Goal: Task Accomplishment & Management: Manage account settings

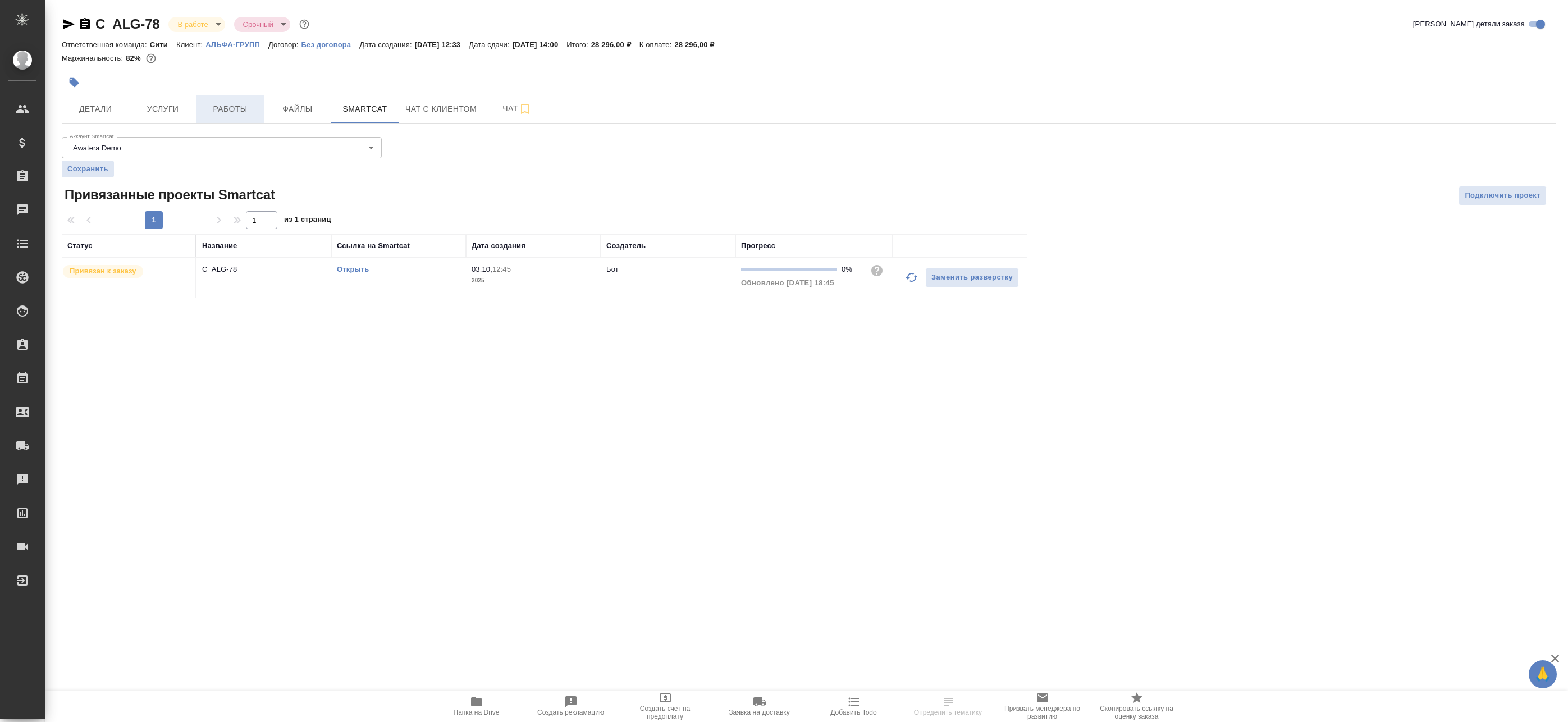
click at [238, 117] on button "Работы" at bounding box center [230, 109] width 67 height 28
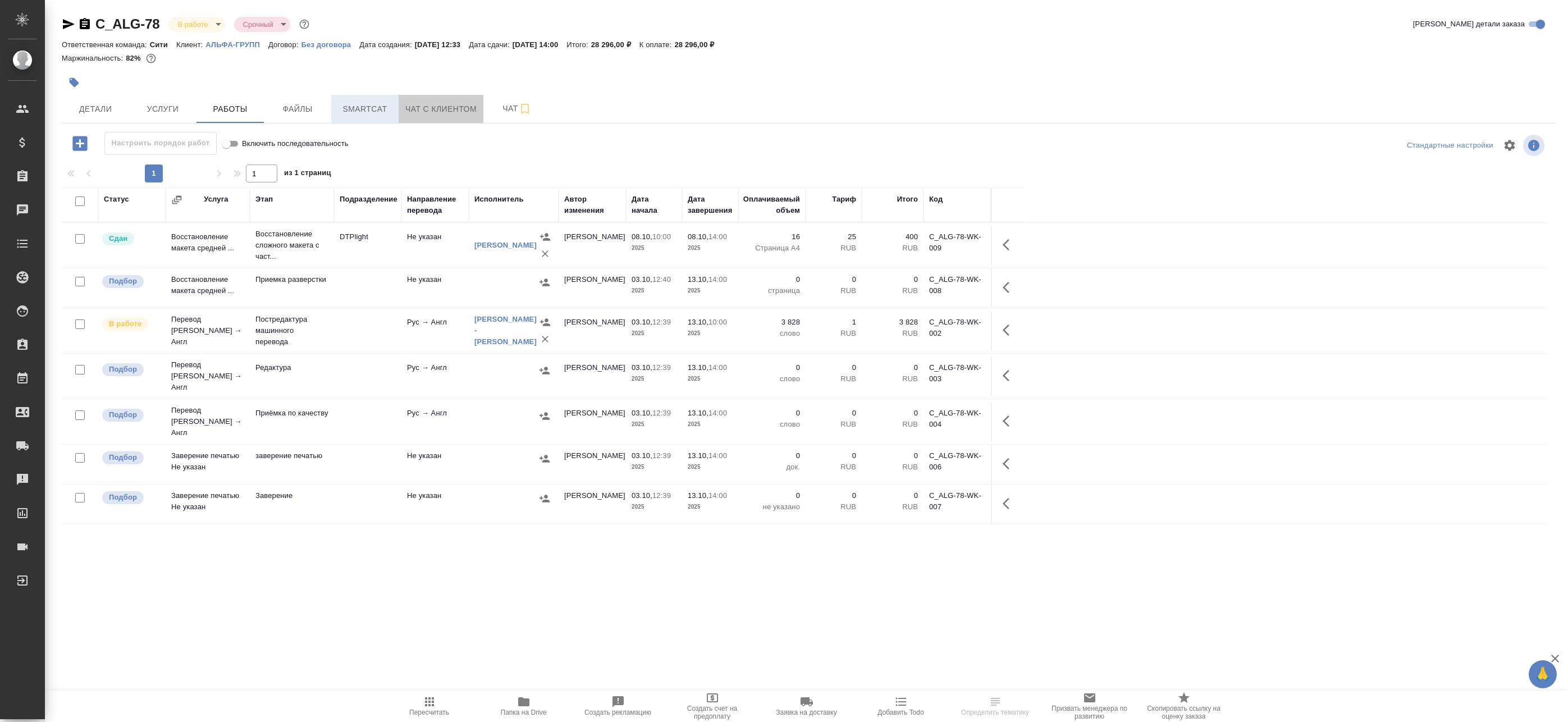
drag, startPoint x: 431, startPoint y: 113, endPoint x: 366, endPoint y: 113, distance: 65.0
click at [428, 113] on span "Чат с клиентом" at bounding box center [440, 109] width 71 height 14
click at [366, 113] on span "Smartcat" at bounding box center [365, 109] width 54 height 14
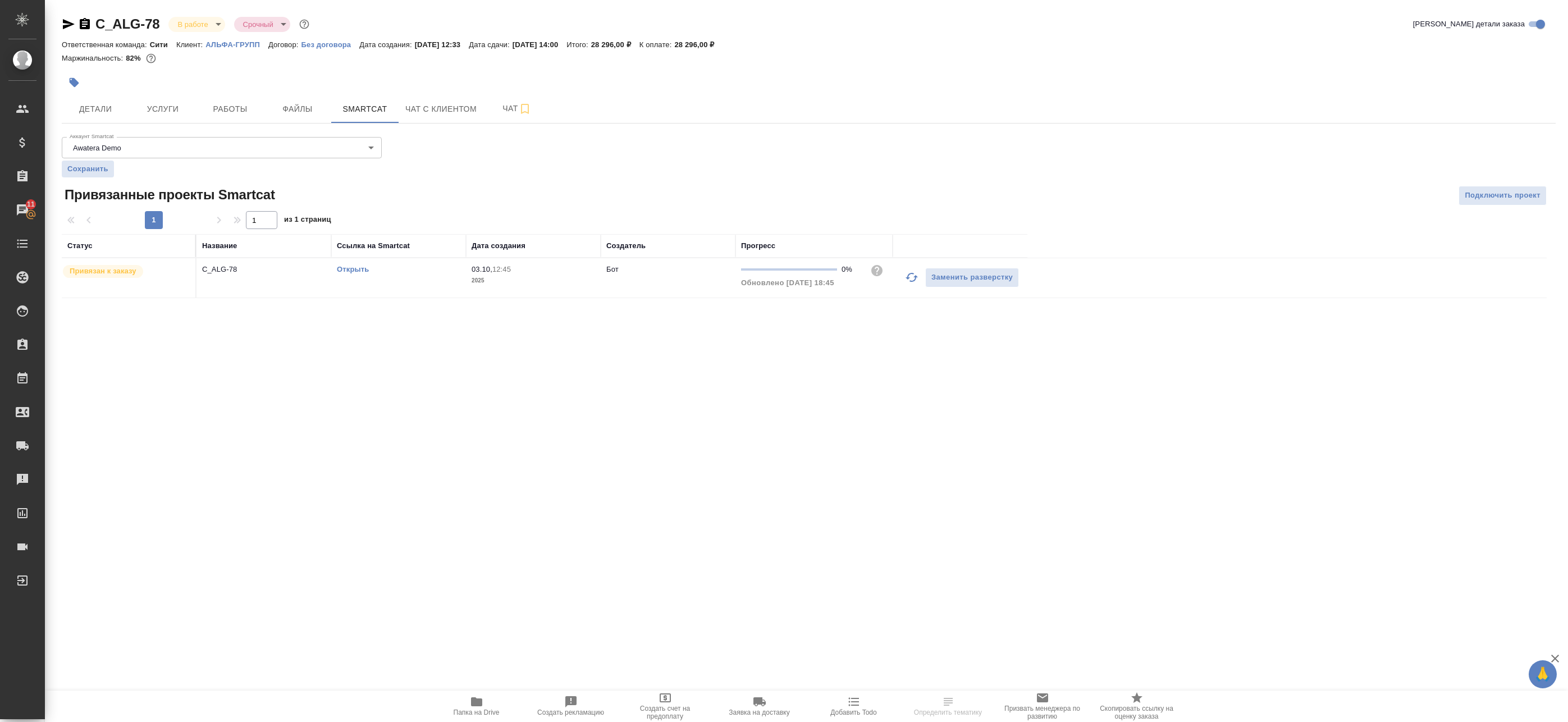
click at [913, 280] on icon "button" at bounding box center [912, 277] width 13 height 13
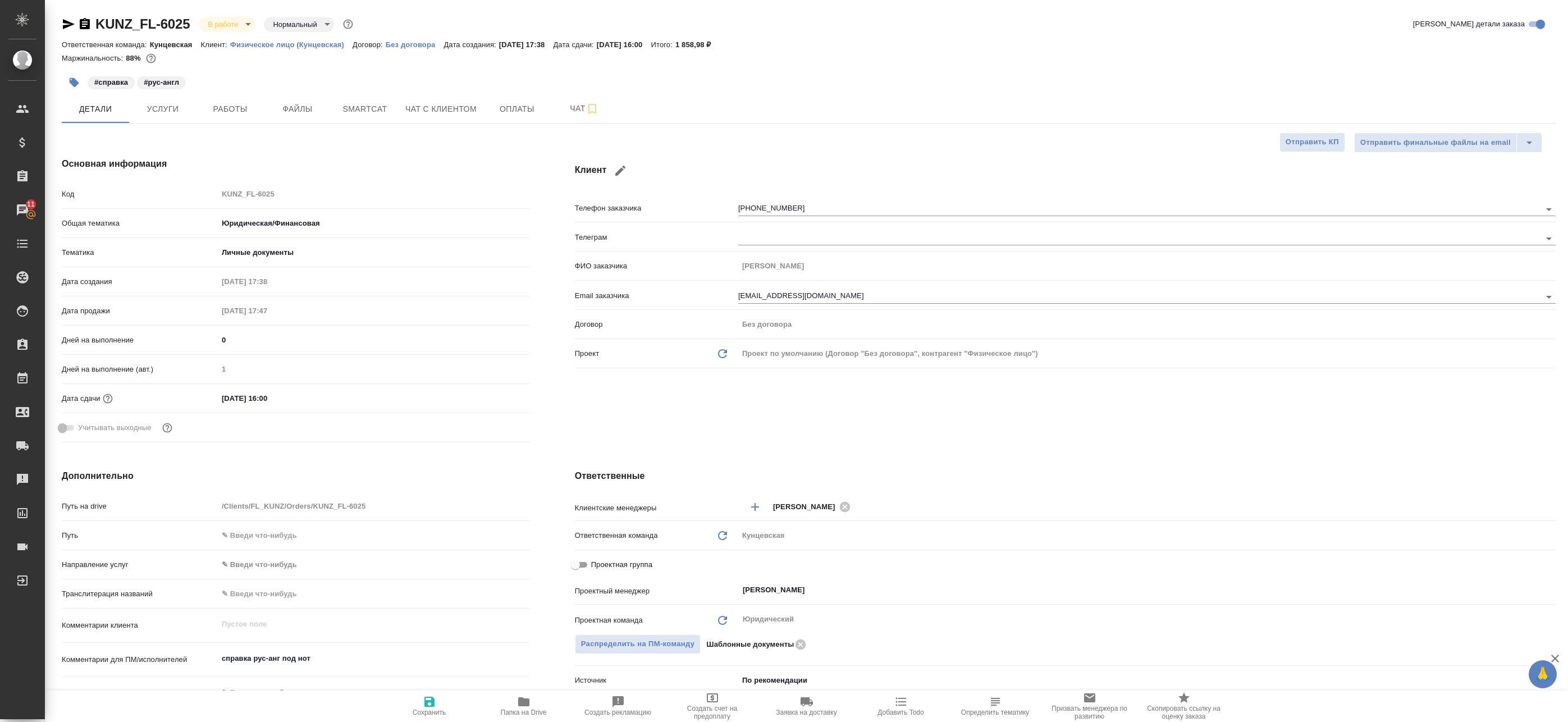
select select "RU"
click at [361, 114] on span "Smartcat" at bounding box center [365, 109] width 54 height 14
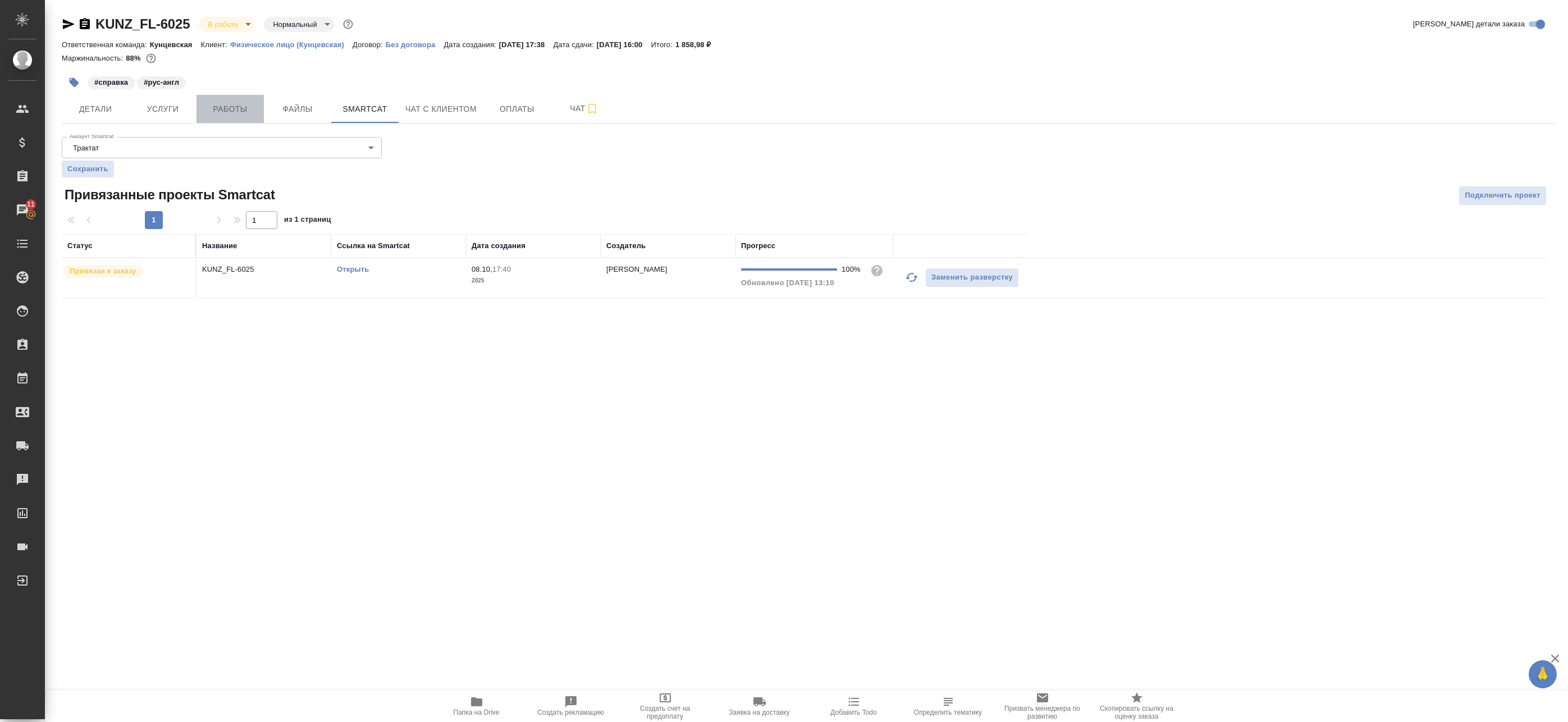
click at [221, 110] on span "Работы" at bounding box center [230, 109] width 54 height 14
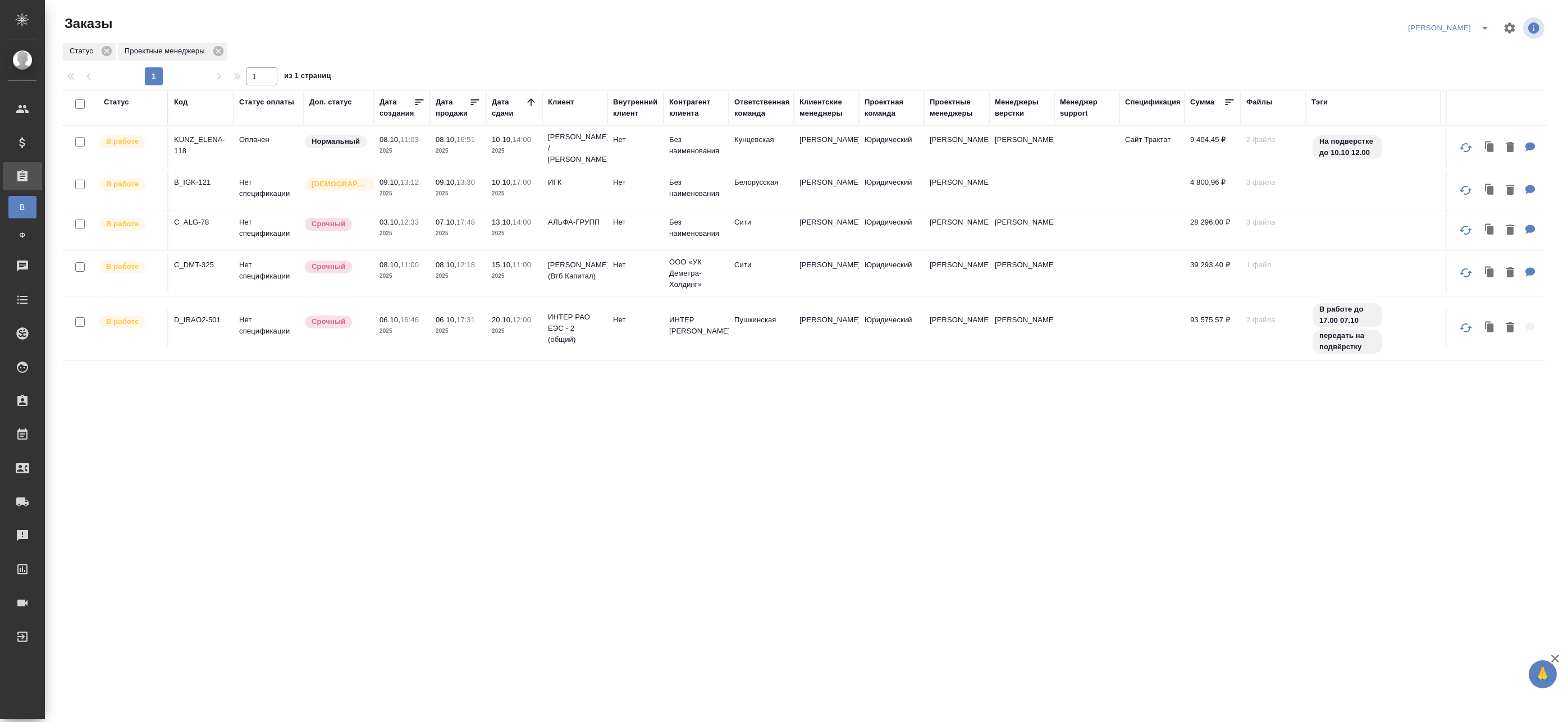
click at [465, 271] on p "2025" at bounding box center [458, 276] width 45 height 12
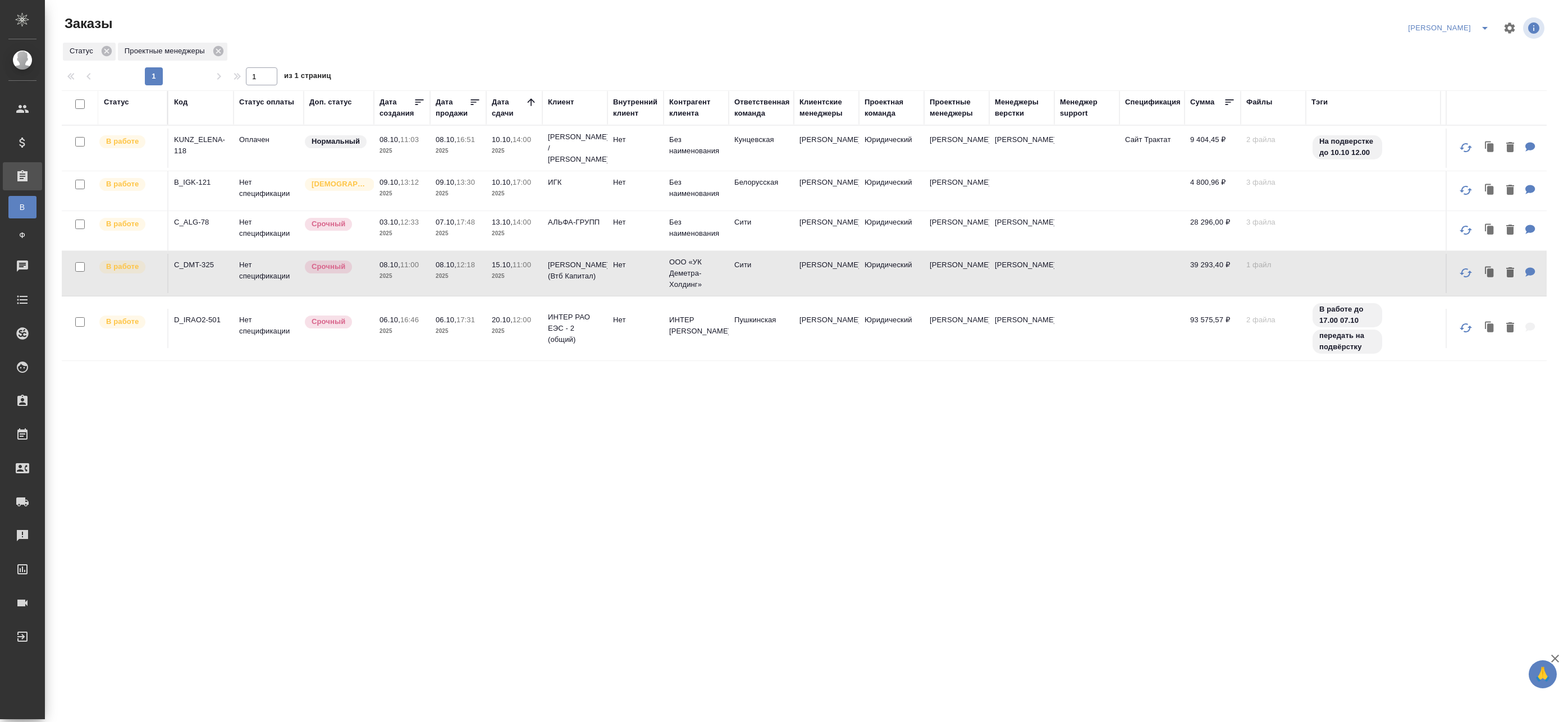
click at [465, 271] on p "2025" at bounding box center [458, 276] width 45 height 12
click at [444, 221] on span "07.10, 17:48" at bounding box center [458, 222] width 45 height 12
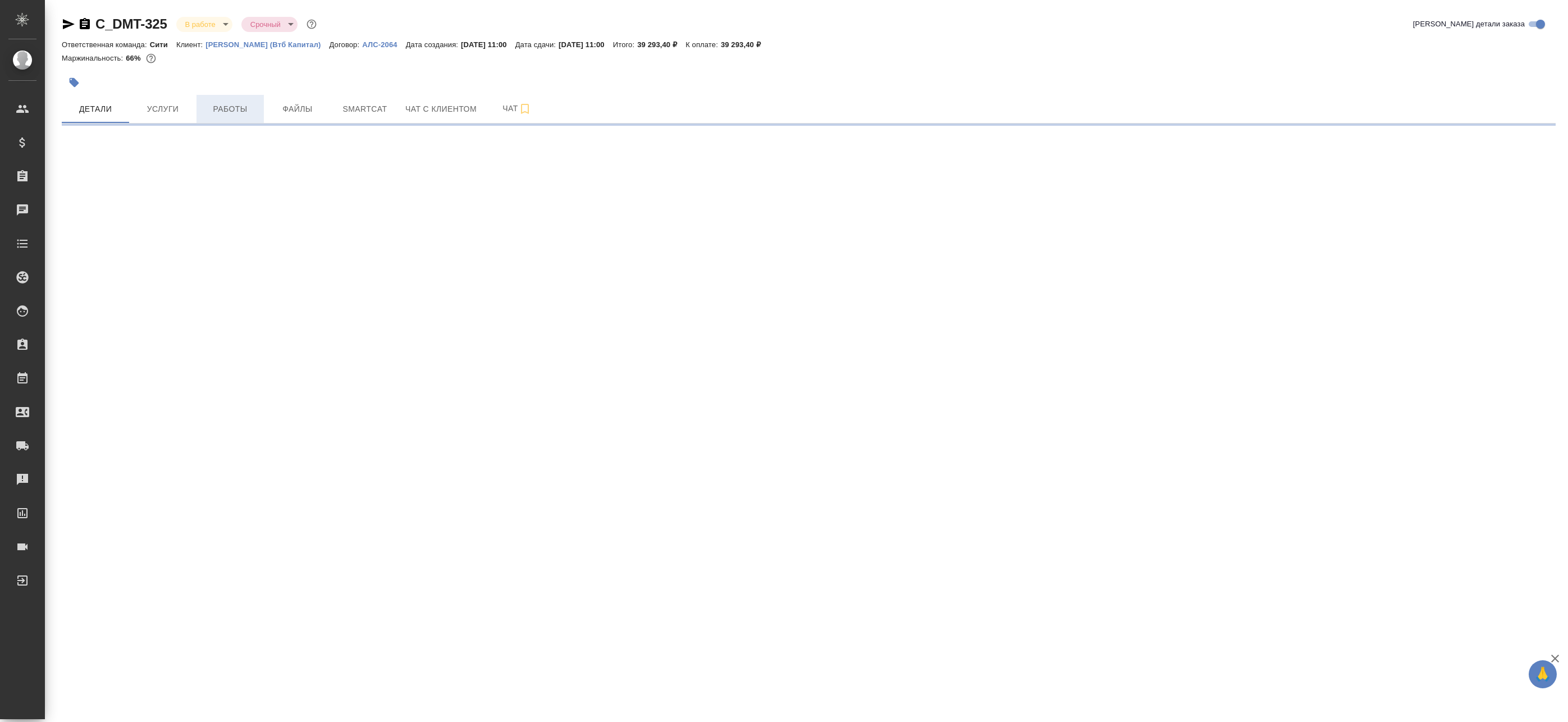
select select "RU"
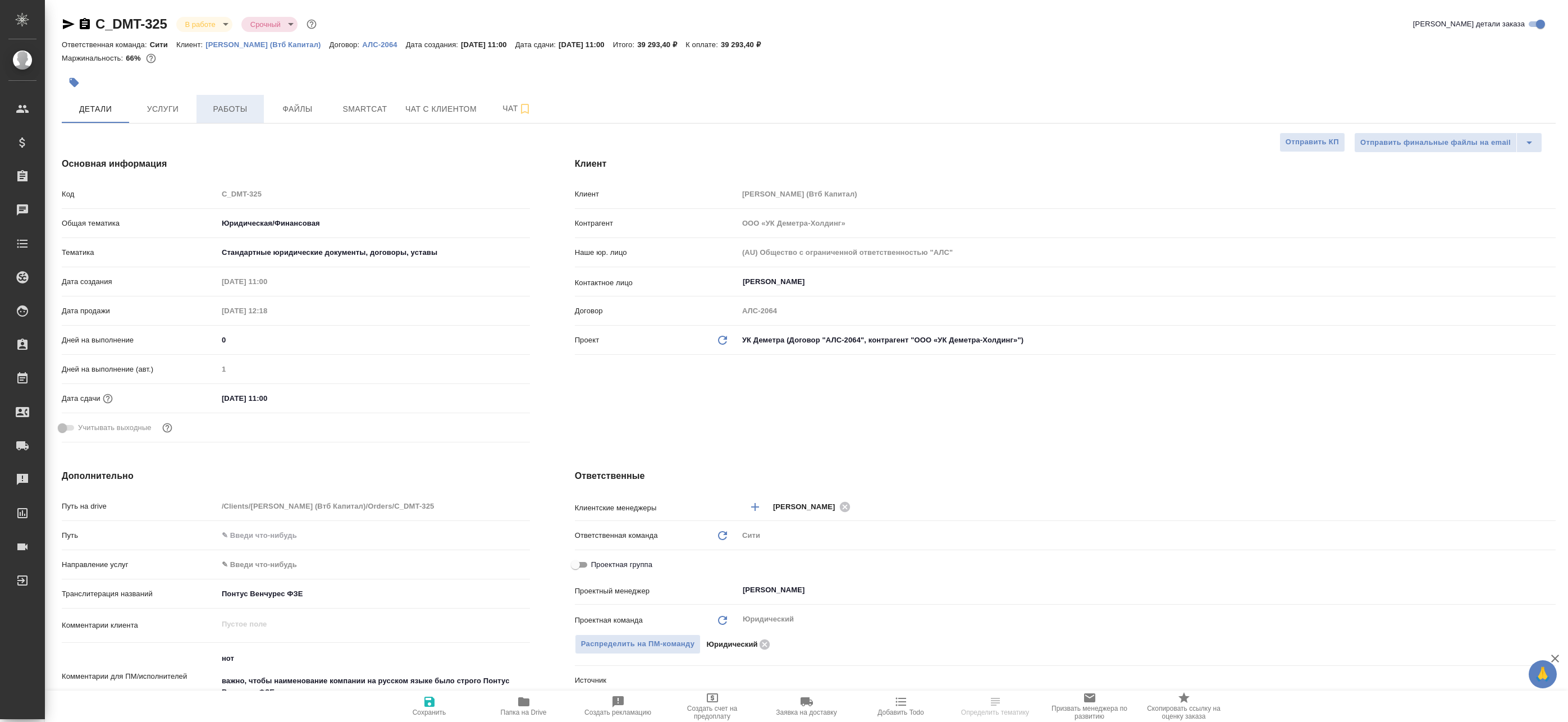
type textarea "x"
click at [227, 107] on span "Работы" at bounding box center [230, 109] width 54 height 14
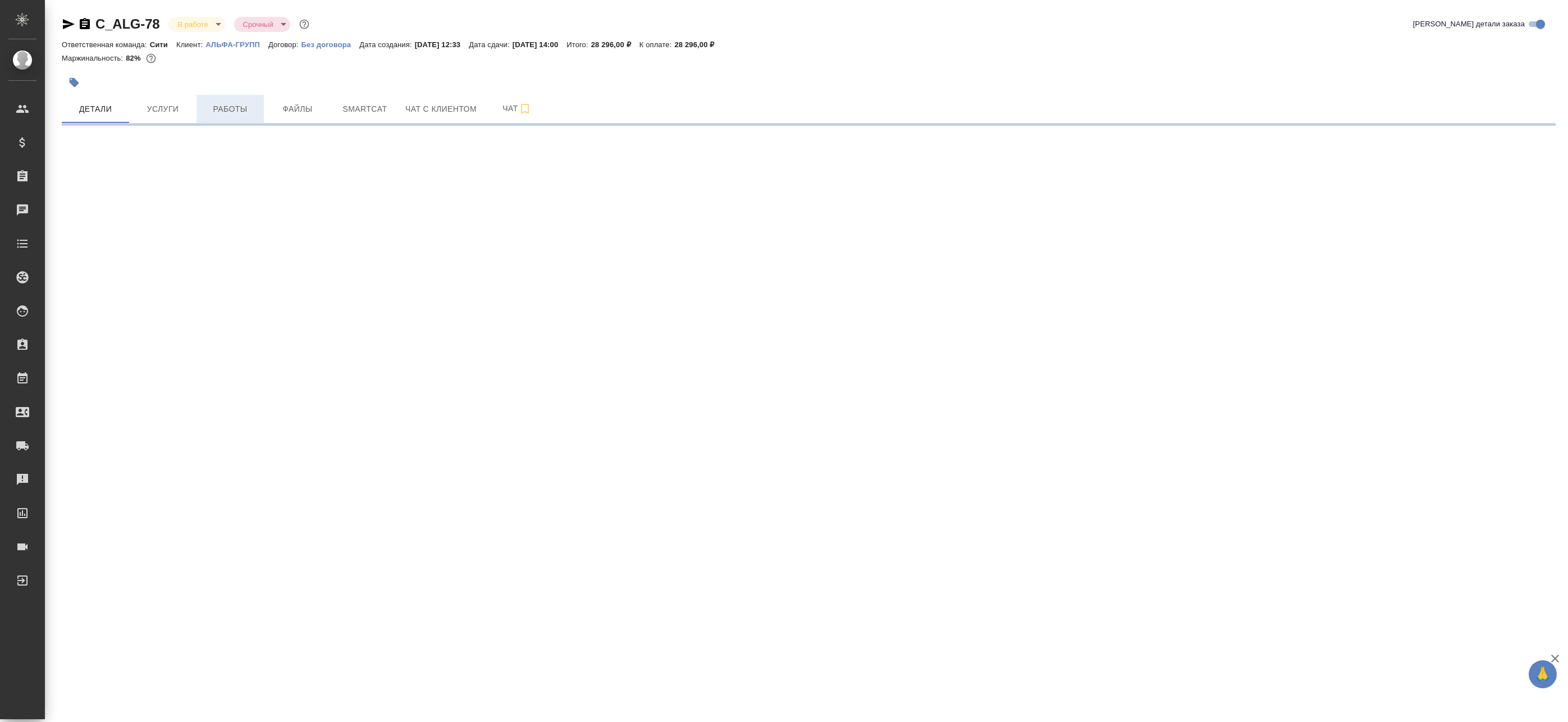
select select "RU"
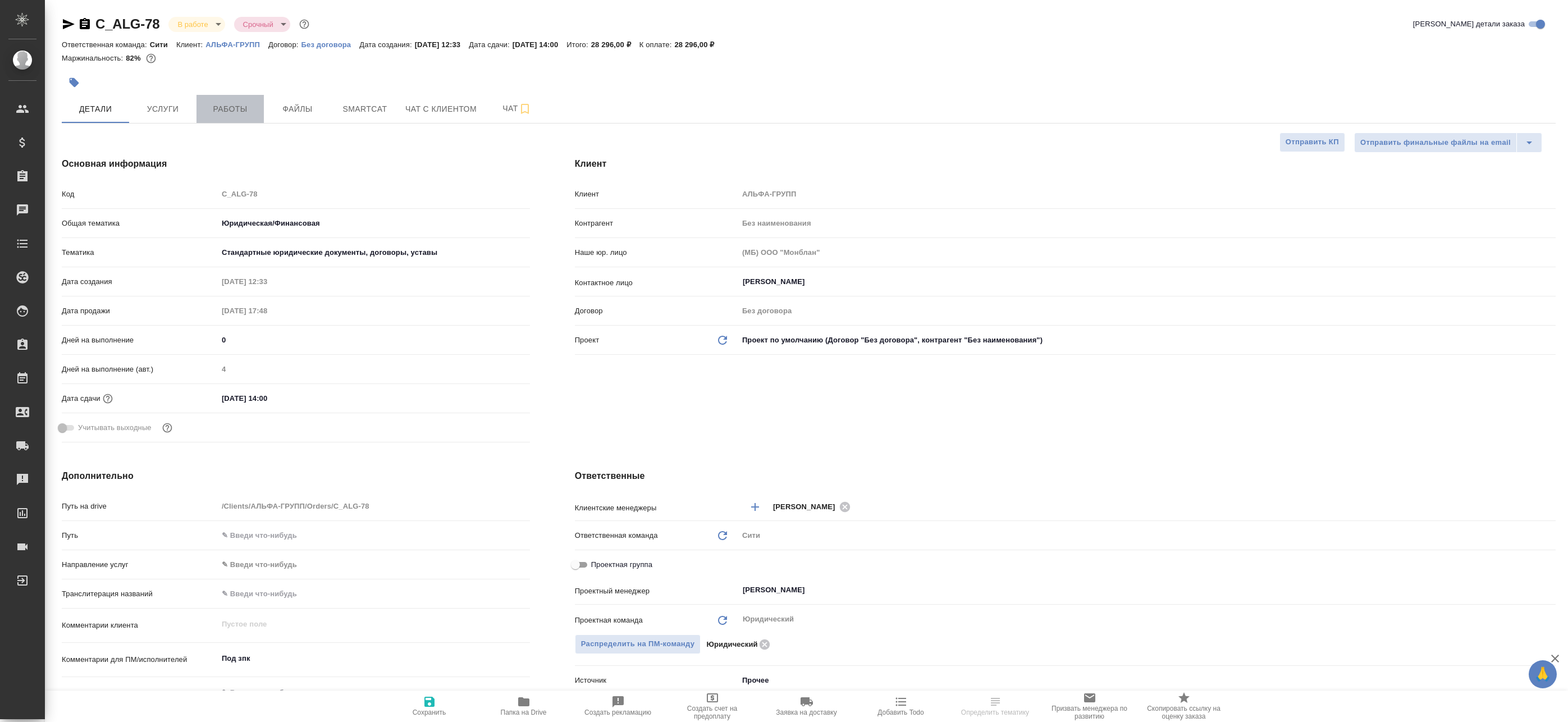
type textarea "x"
click at [228, 108] on span "Работы" at bounding box center [230, 109] width 54 height 14
type textarea "x"
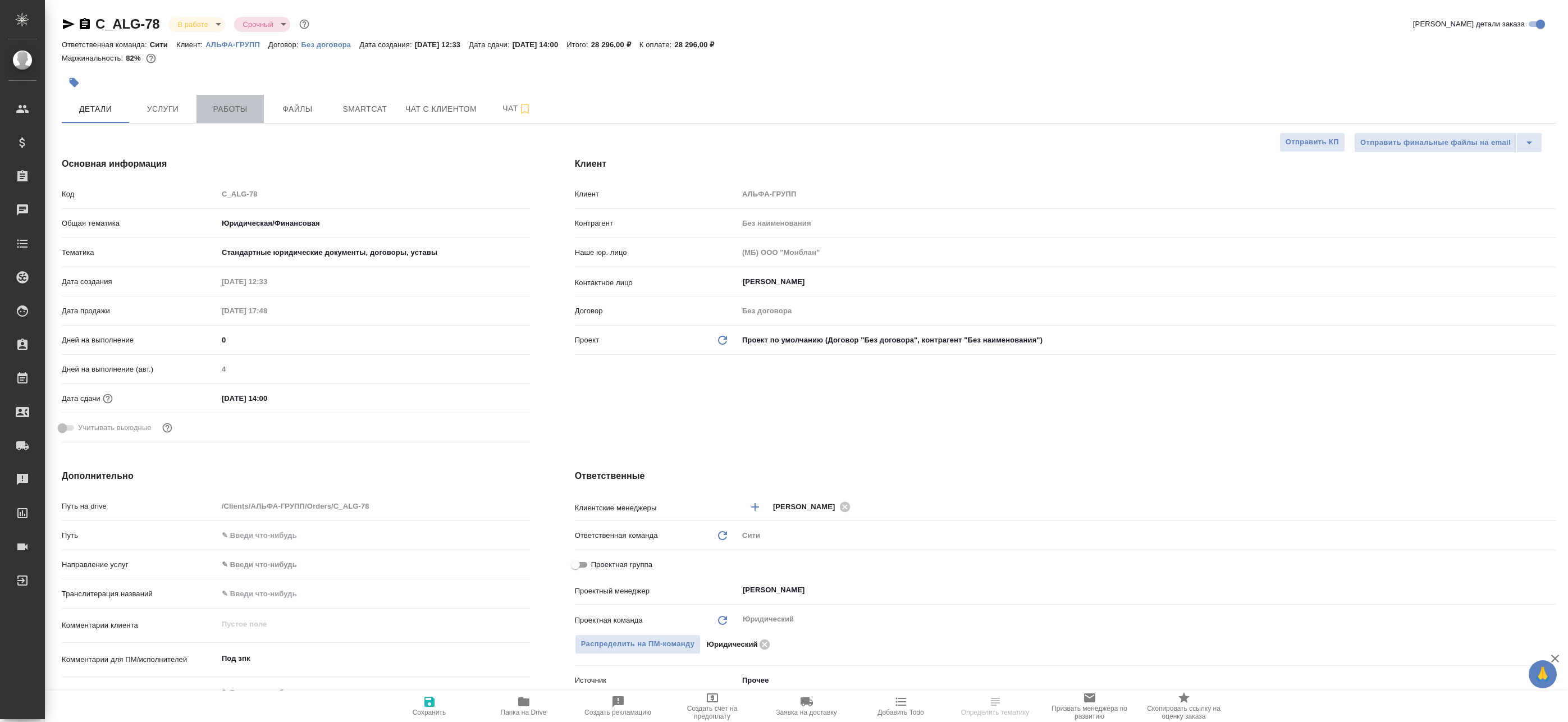
type textarea "x"
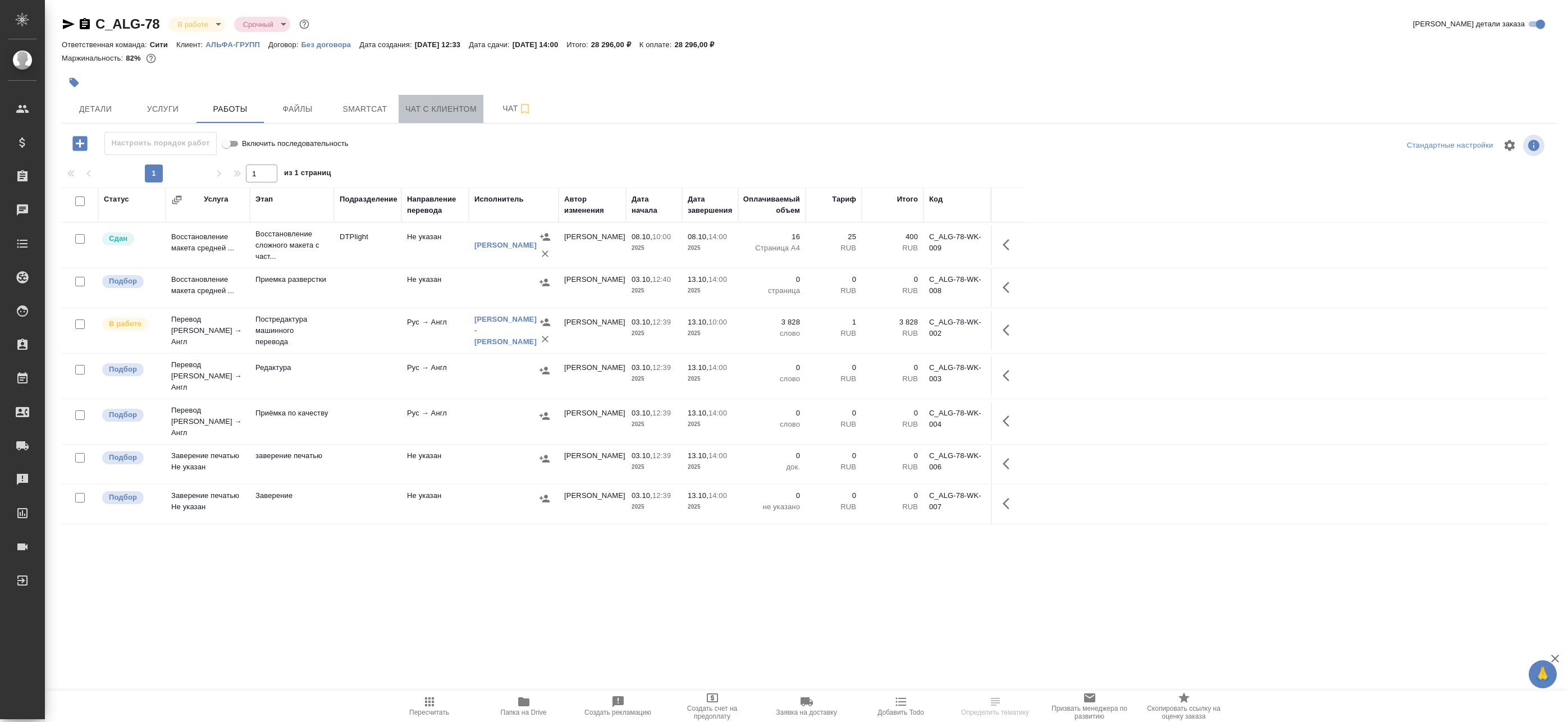
click at [443, 117] on button "Чат с клиентом" at bounding box center [441, 109] width 85 height 28
click at [375, 115] on span "Smartcat" at bounding box center [365, 109] width 54 height 14
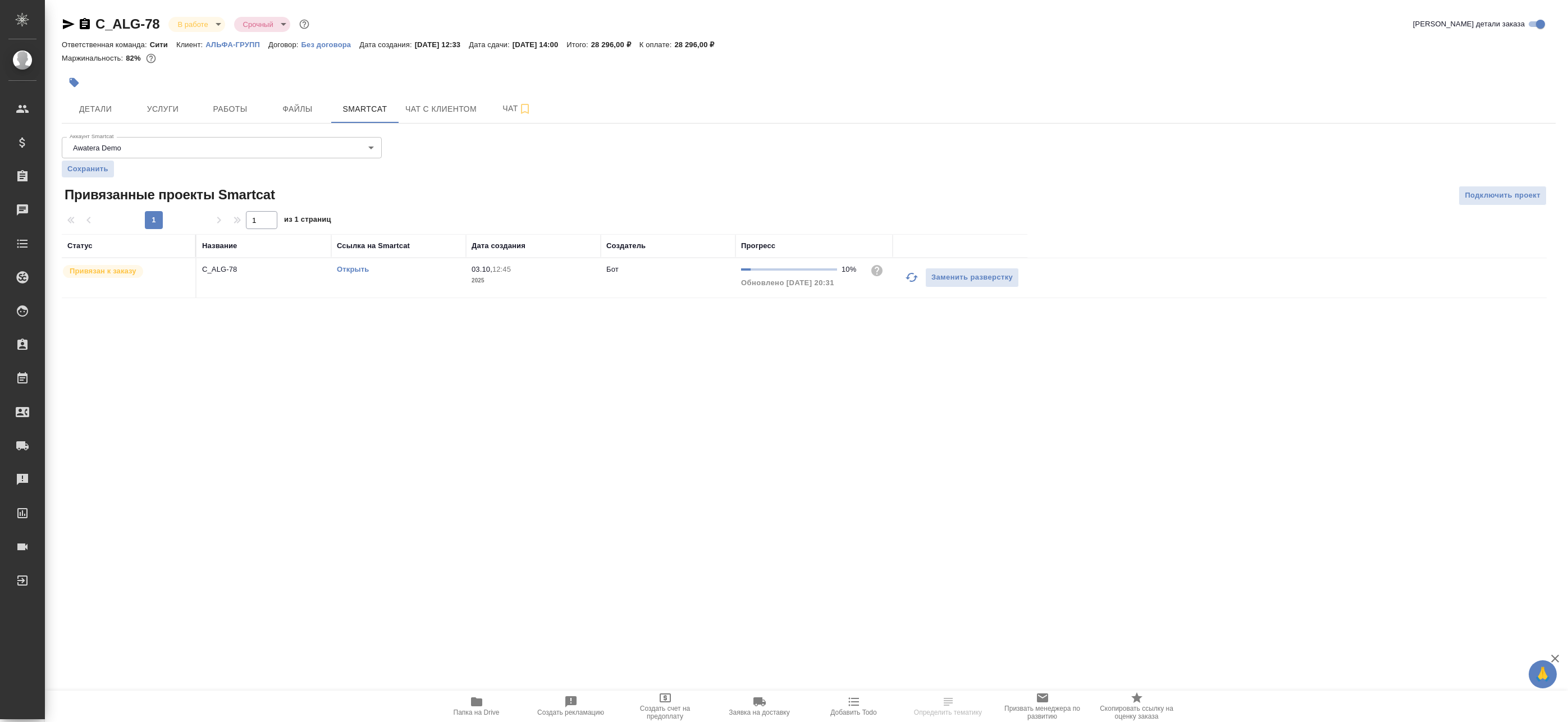
click at [903, 280] on button "button" at bounding box center [912, 278] width 27 height 27
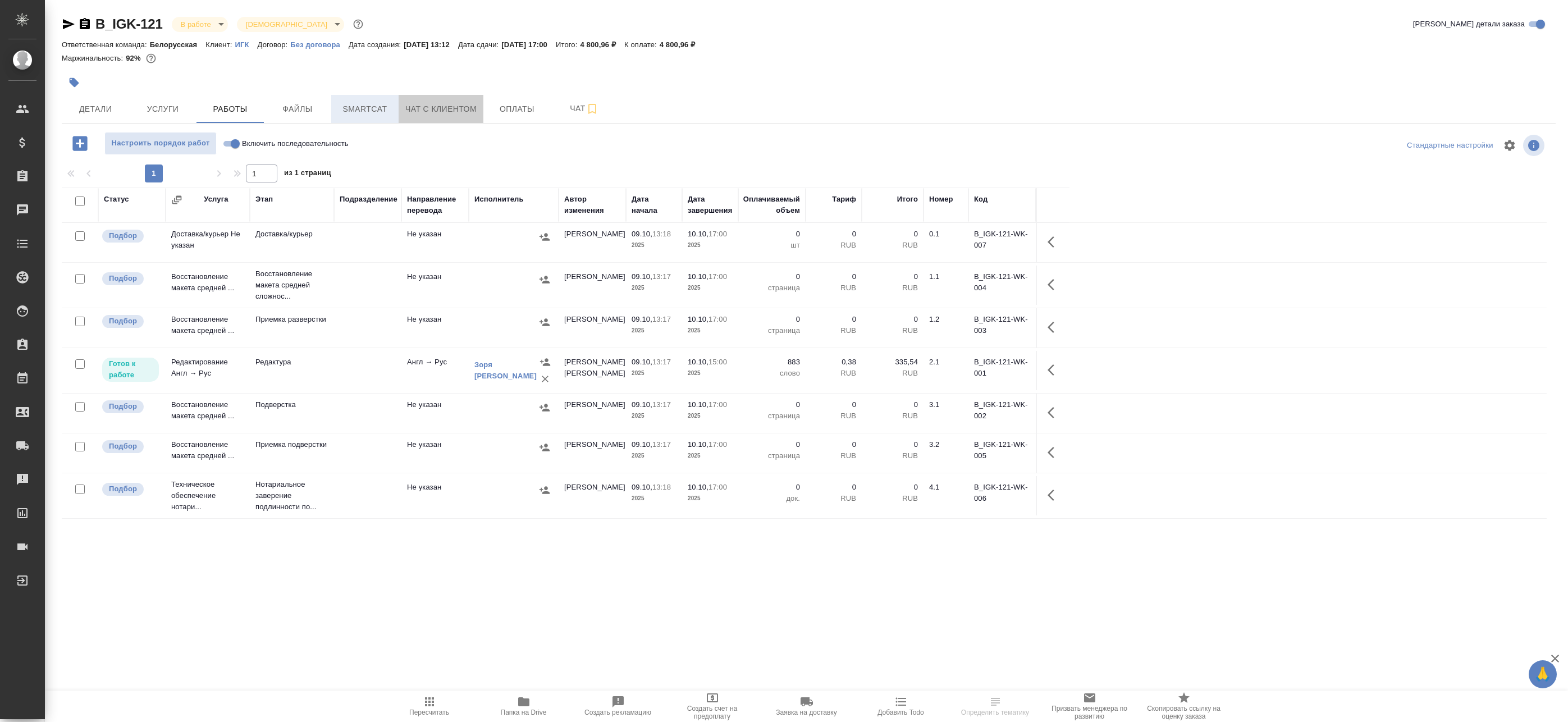
drag, startPoint x: 414, startPoint y: 104, endPoint x: 376, endPoint y: 102, distance: 38.1
click at [410, 103] on span "Чат с клиентом" at bounding box center [440, 109] width 71 height 14
click at [376, 102] on span "Smartcat" at bounding box center [365, 109] width 54 height 14
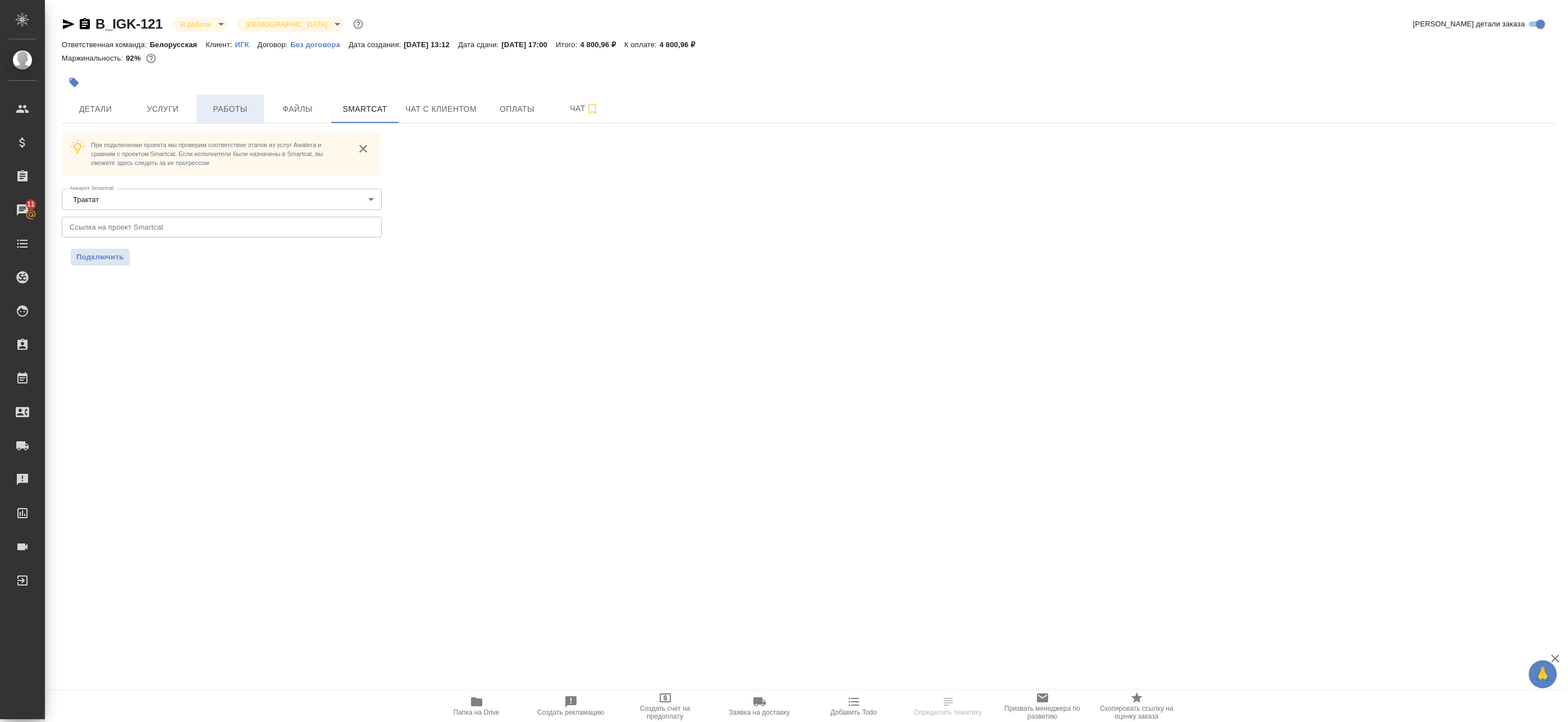
click at [256, 108] on span "Работы" at bounding box center [230, 109] width 54 height 14
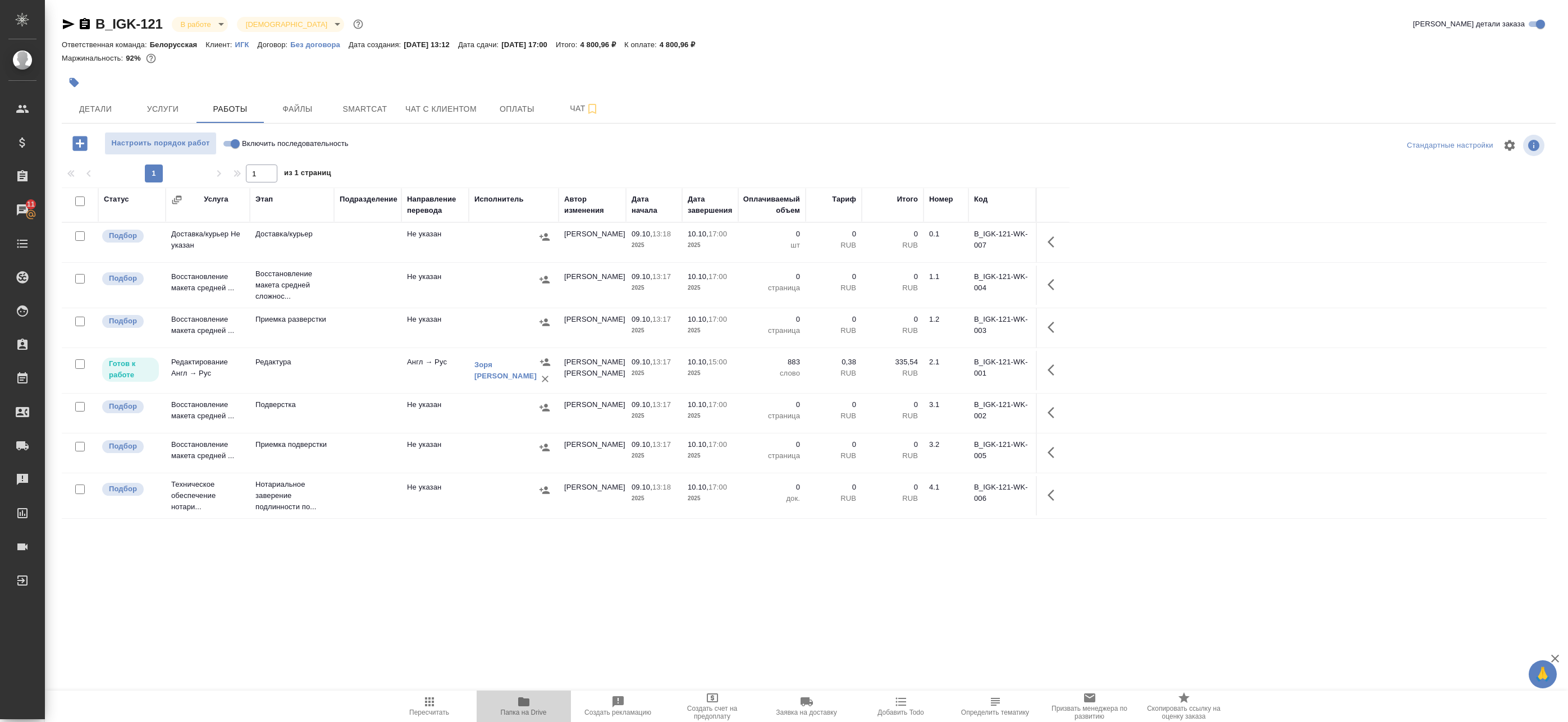
click at [519, 704] on icon "button" at bounding box center [524, 702] width 12 height 9
click at [197, 23] on body "🙏 .cls-1 fill:#fff; AWATERA Badanyan Artak Клиенты Спецификации Заказы 11 Чаты …" at bounding box center [784, 361] width 1568 height 722
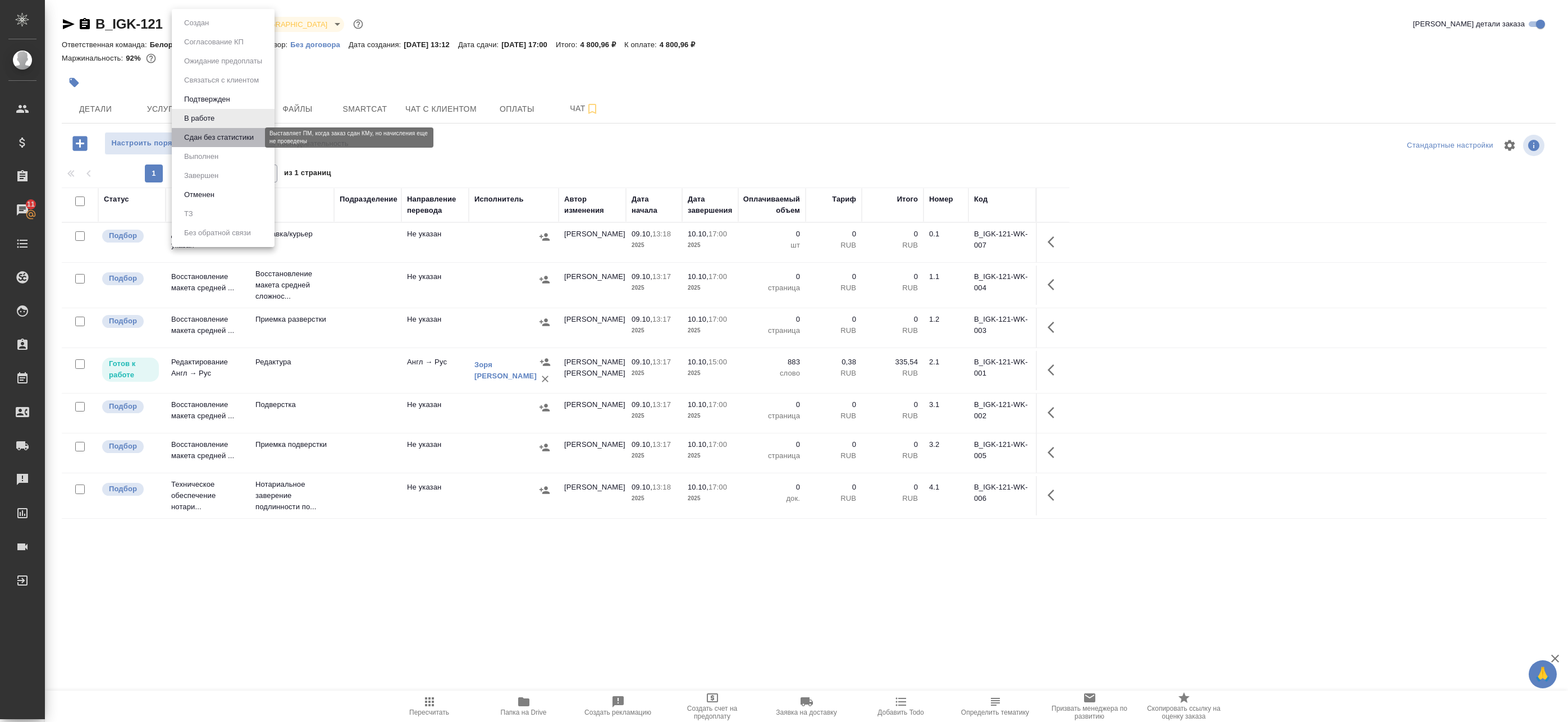
click at [198, 137] on button "Сдан без статистики" at bounding box center [219, 137] width 76 height 12
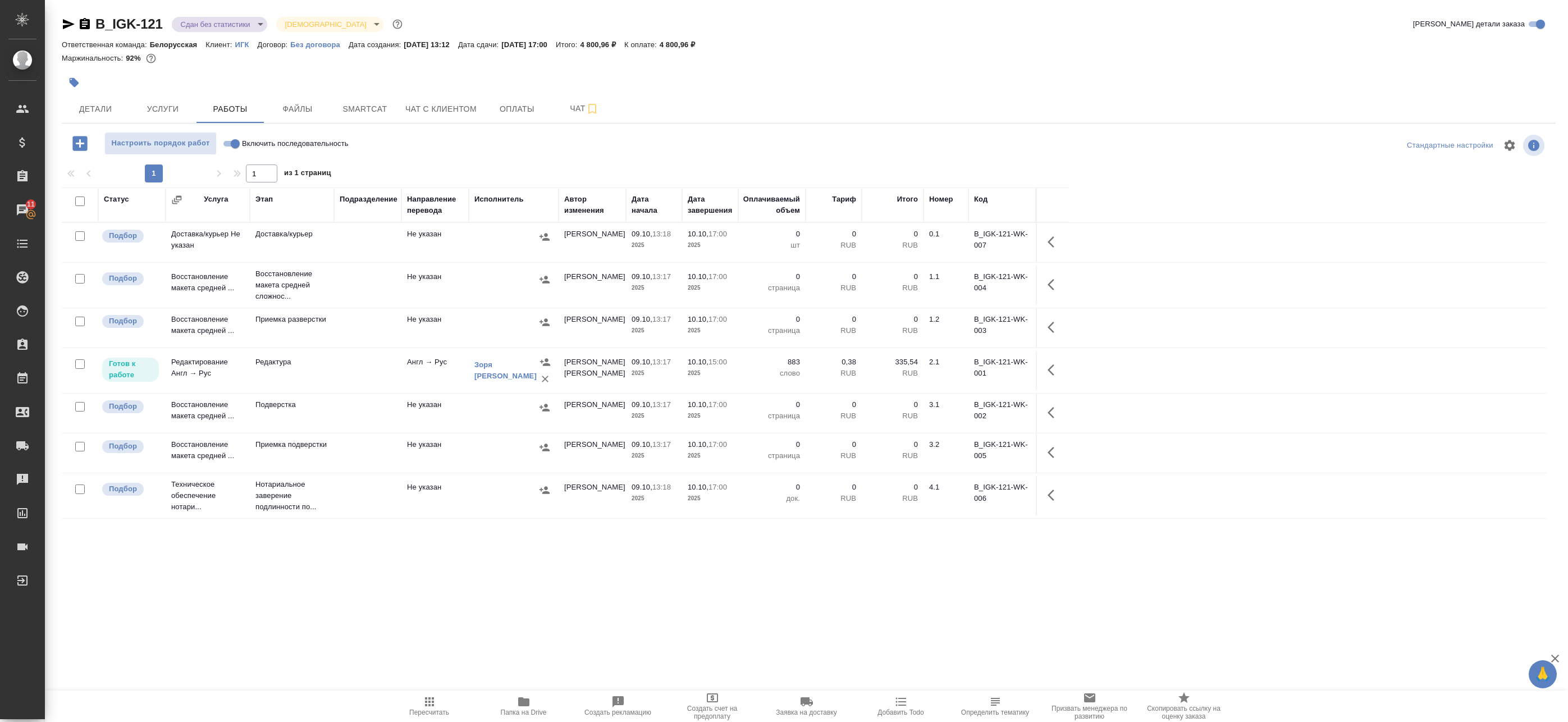
click at [430, 707] on icon "button" at bounding box center [430, 701] width 13 height 13
click at [1047, 367] on button "button" at bounding box center [1055, 370] width 27 height 27
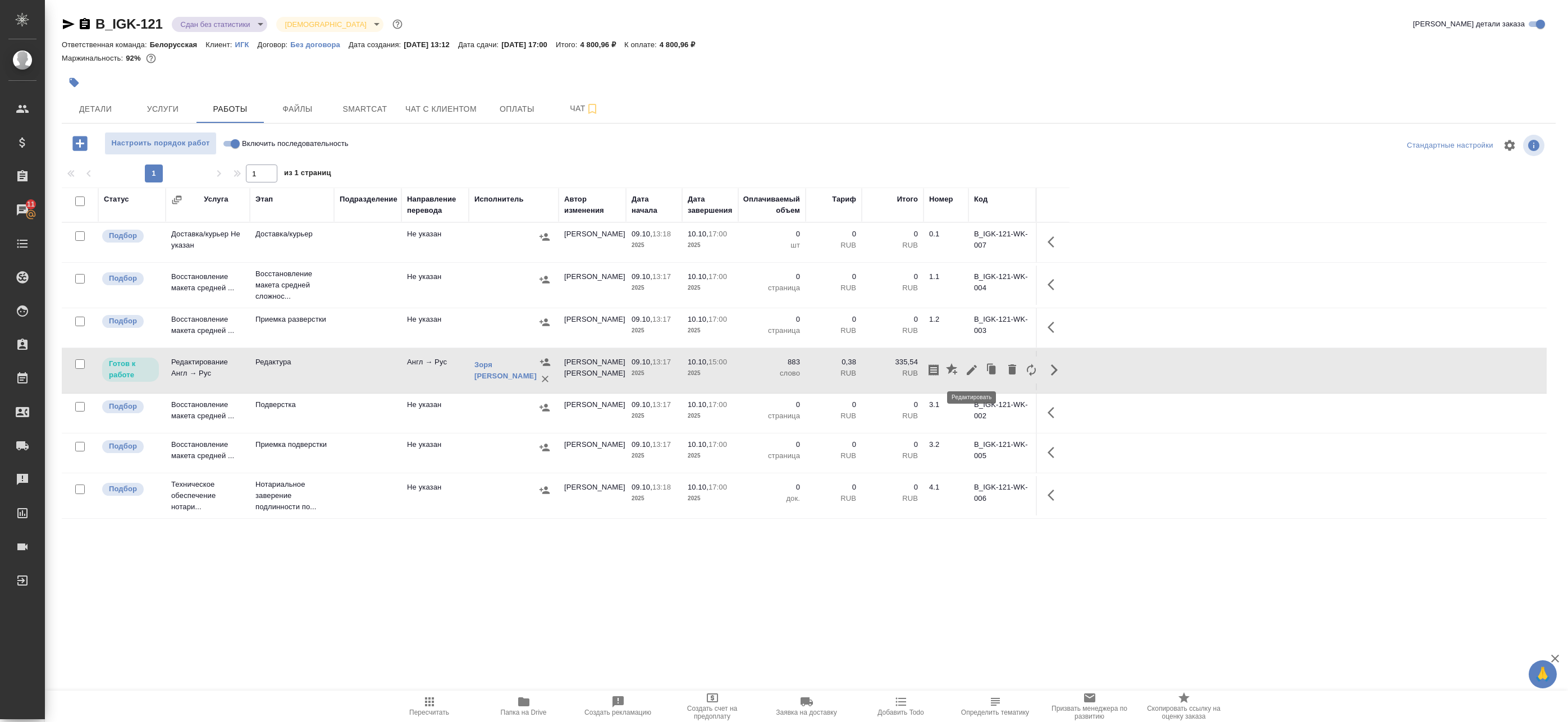
click at [975, 369] on icon "button" at bounding box center [972, 370] width 13 height 13
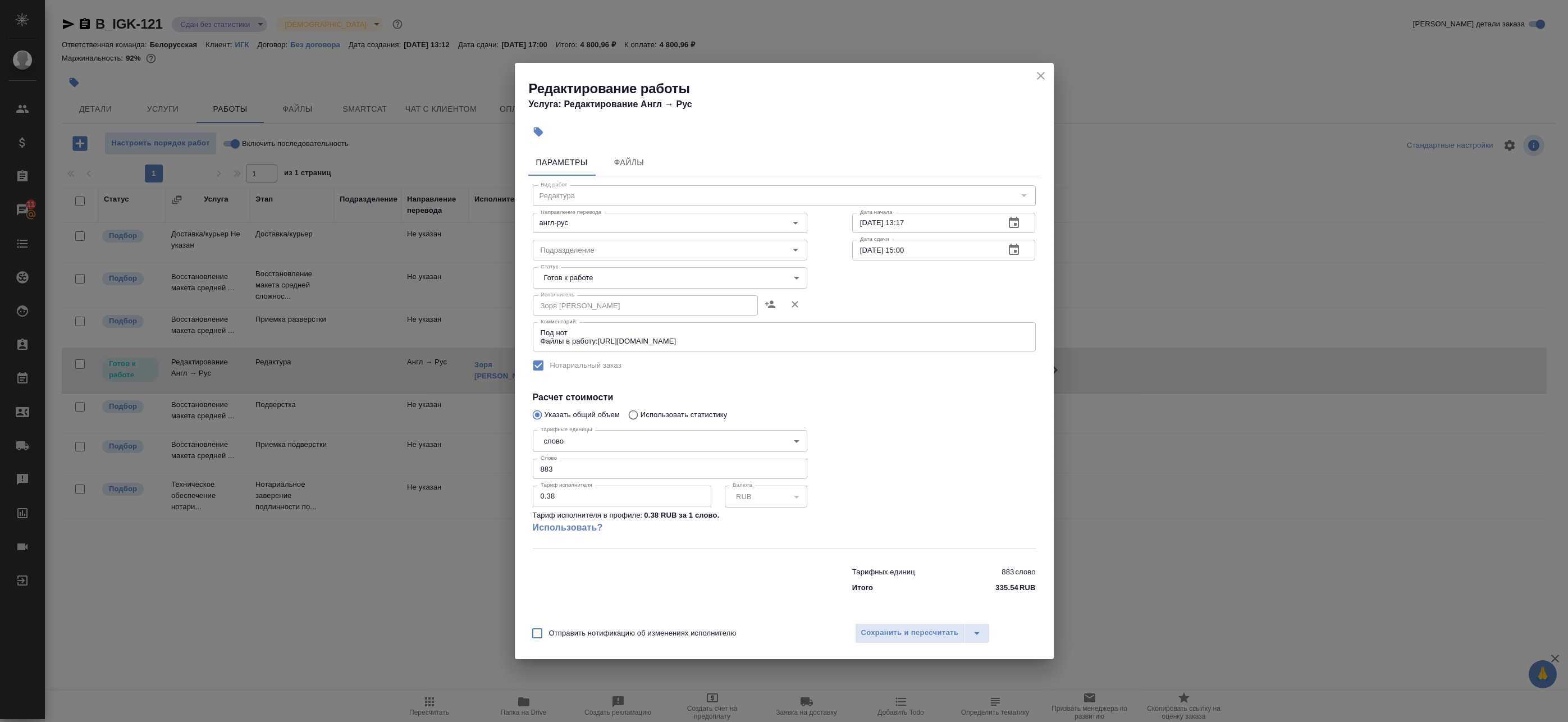
click at [558, 501] on input "0.38" at bounding box center [622, 496] width 179 height 21
drag, startPoint x: 551, startPoint y: 468, endPoint x: 447, endPoint y: 460, distance: 104.3
click at [450, 461] on div "Редактирование работы Услуга: Редактирование Англ → [PERSON_NAME] Файлы Вид раб…" at bounding box center [784, 361] width 1568 height 722
type input "926"
click at [905, 631] on span "Сохранить и пересчитать" at bounding box center [910, 633] width 97 height 13
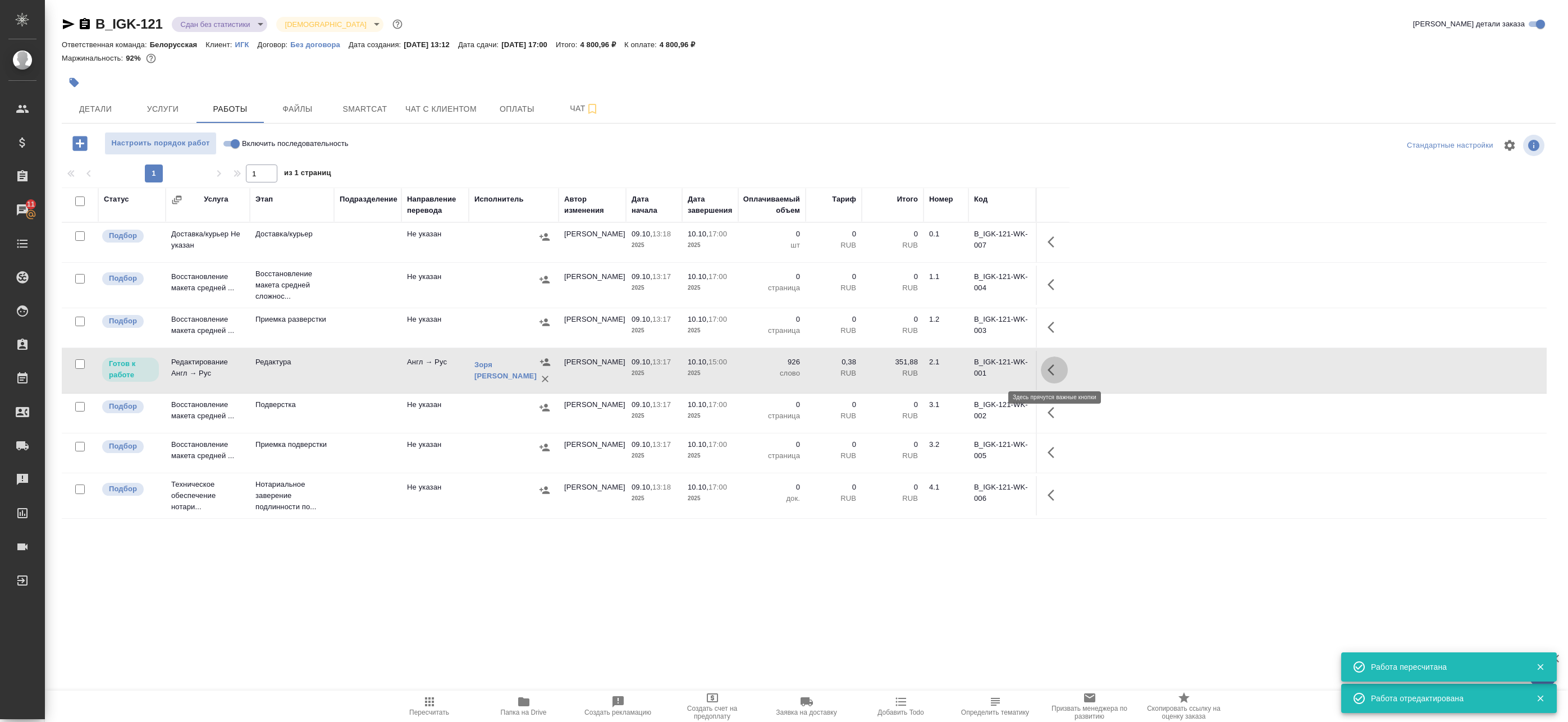
click at [1053, 371] on icon "button" at bounding box center [1054, 370] width 13 height 13
click at [226, 147] on input "Включить последовательность" at bounding box center [235, 144] width 40 height 13
checkbox input "true"
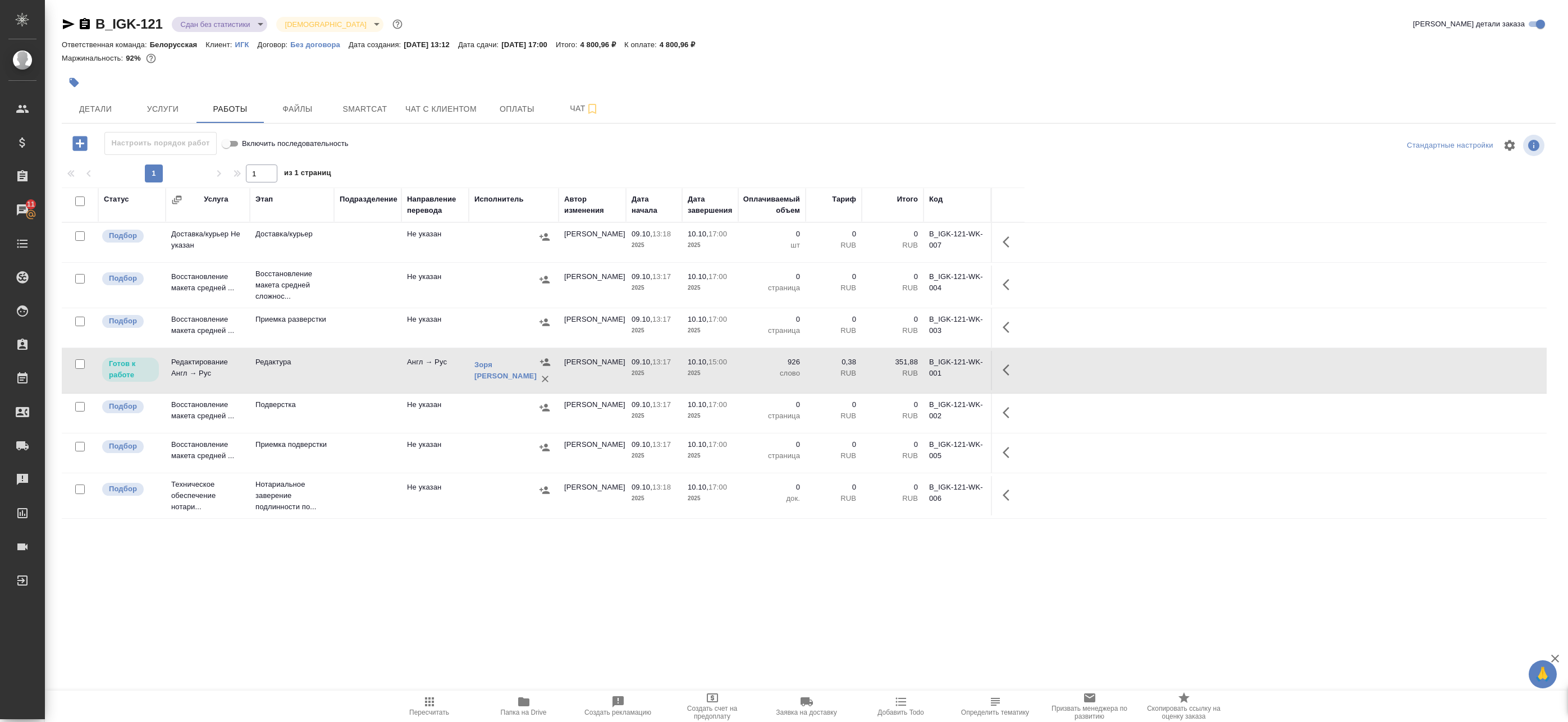
click at [79, 280] on input "checkbox" at bounding box center [79, 278] width 10 height 10
checkbox input "true"
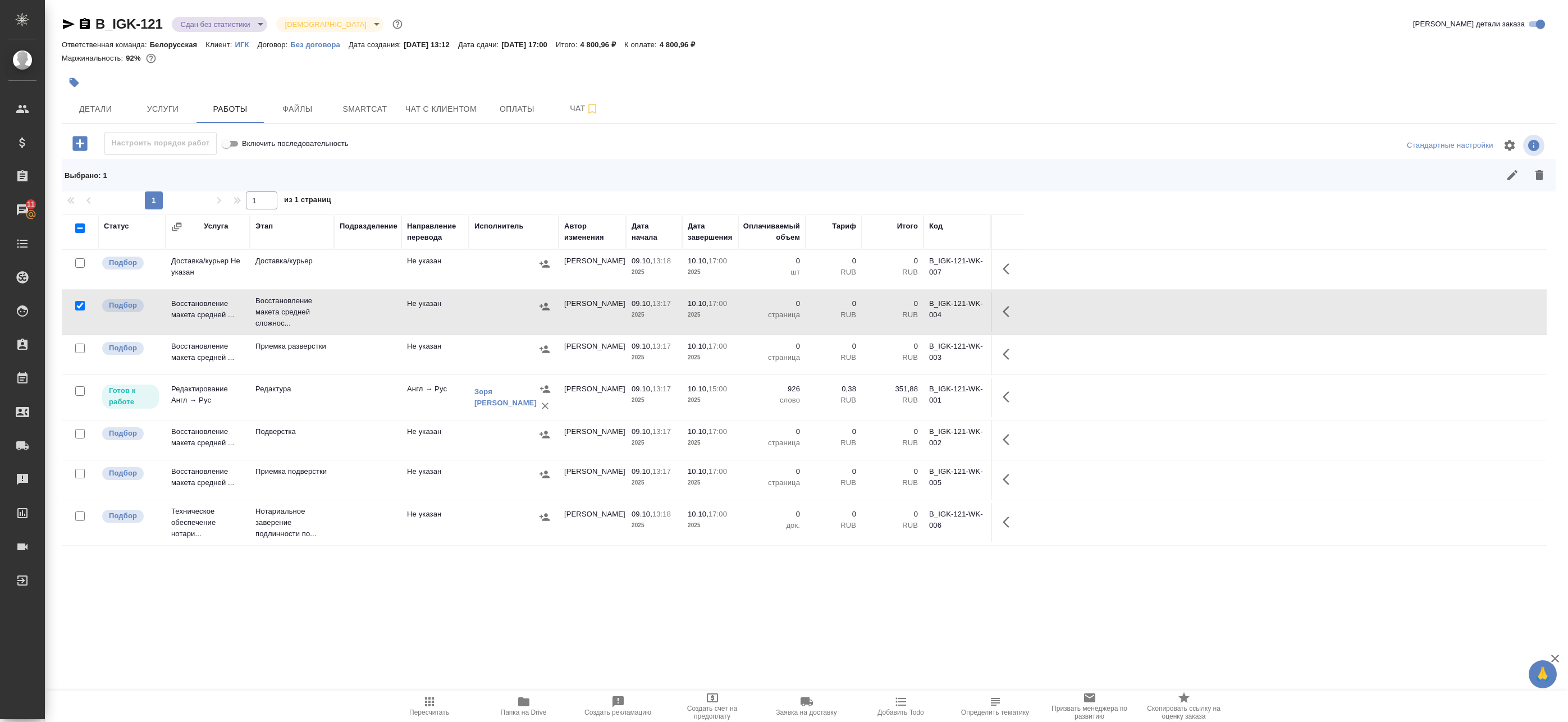
click at [81, 351] on input "checkbox" at bounding box center [79, 348] width 10 height 10
checkbox input "true"
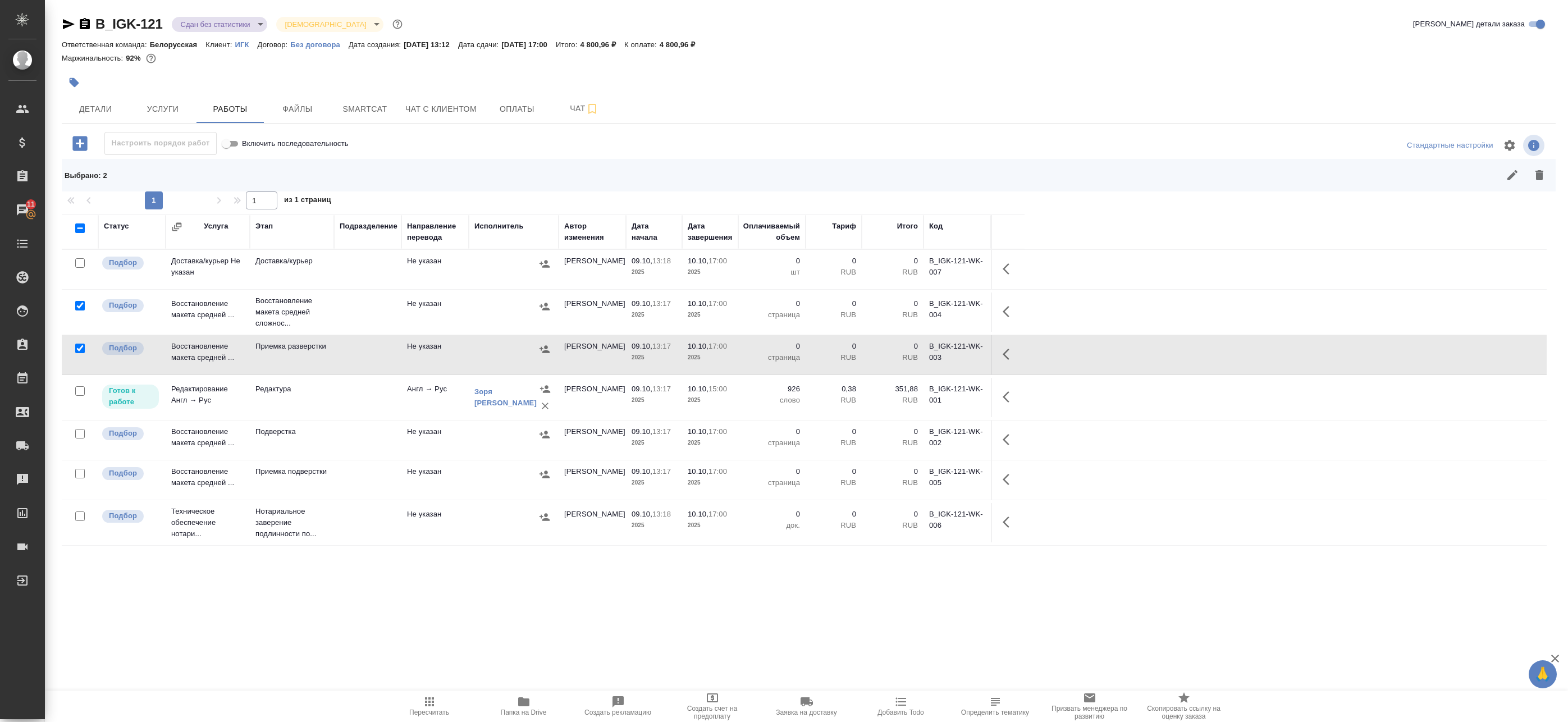
drag, startPoint x: 78, startPoint y: 432, endPoint x: 77, endPoint y: 448, distance: 16.0
click at [78, 433] on input "checkbox" at bounding box center [79, 433] width 10 height 10
checkbox input "true"
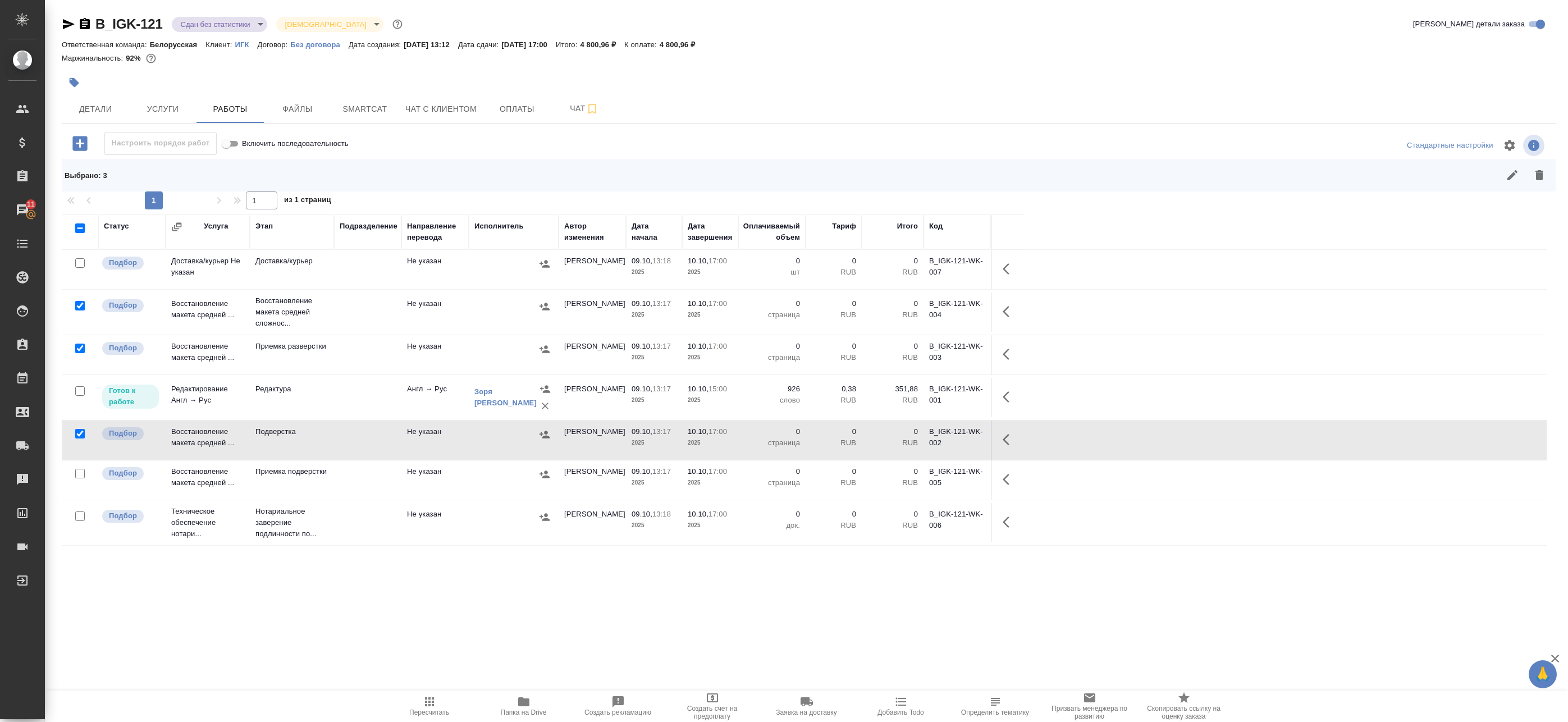
click at [79, 473] on input "checkbox" at bounding box center [79, 473] width 10 height 10
checkbox input "true"
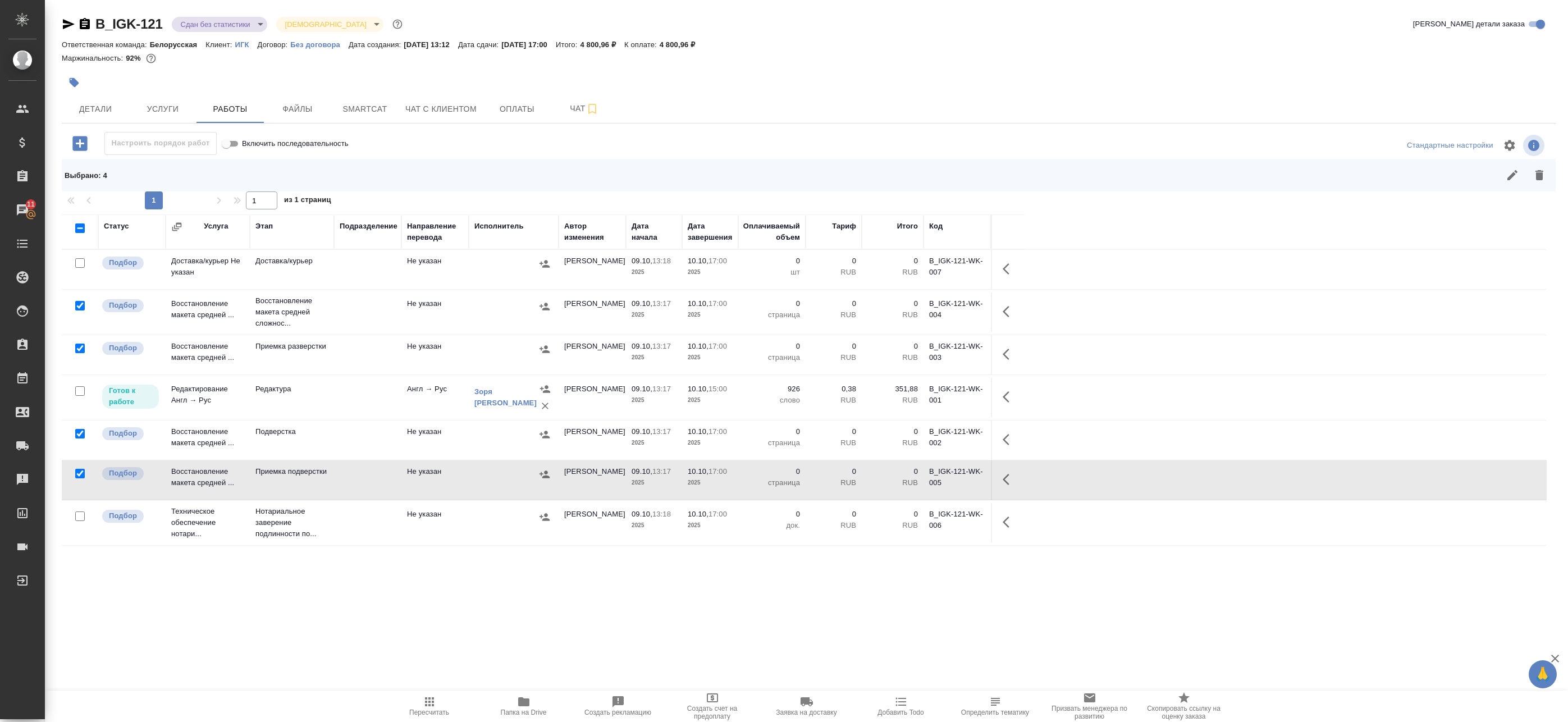
click at [1535, 174] on icon "button" at bounding box center [1539, 175] width 13 height 13
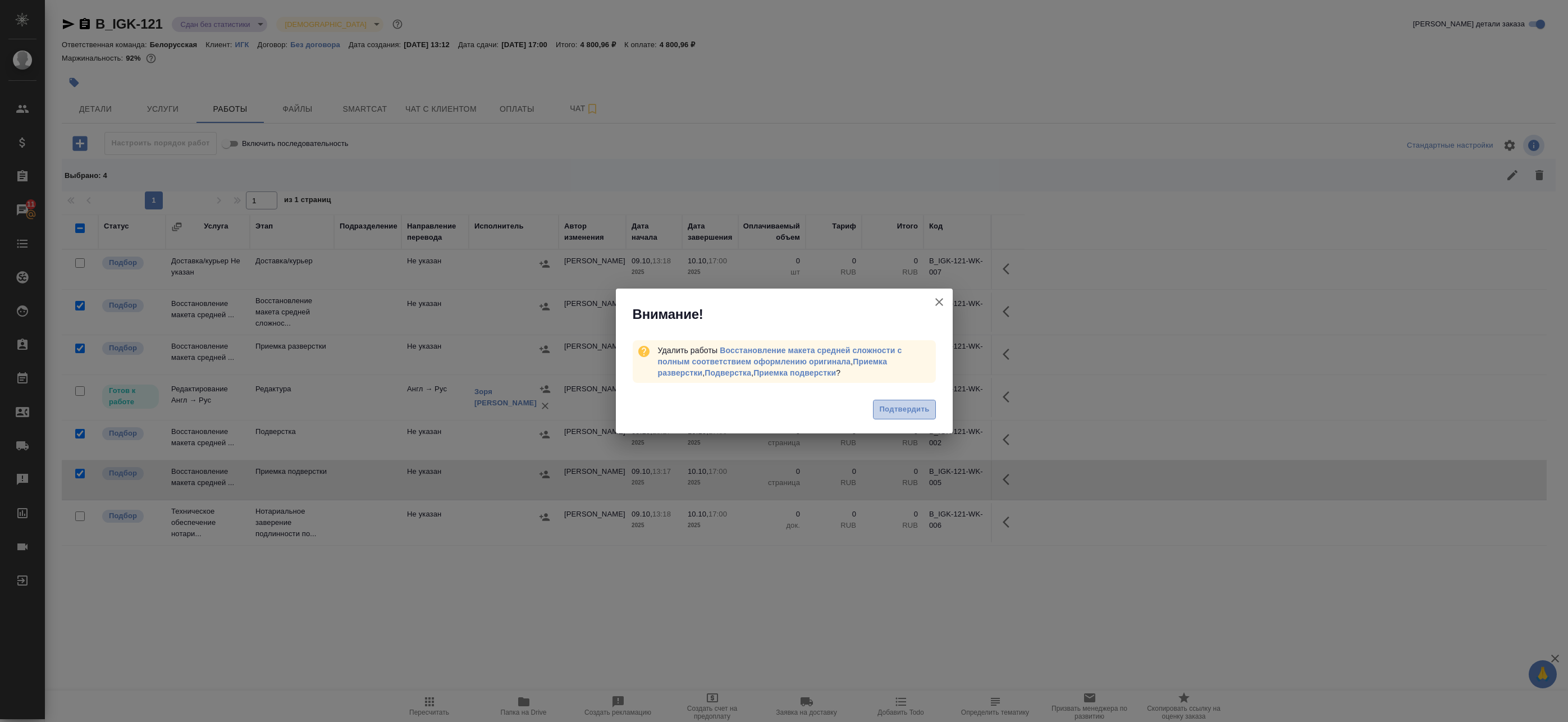
click at [894, 411] on span "Подтвердить" at bounding box center [905, 410] width 50 height 13
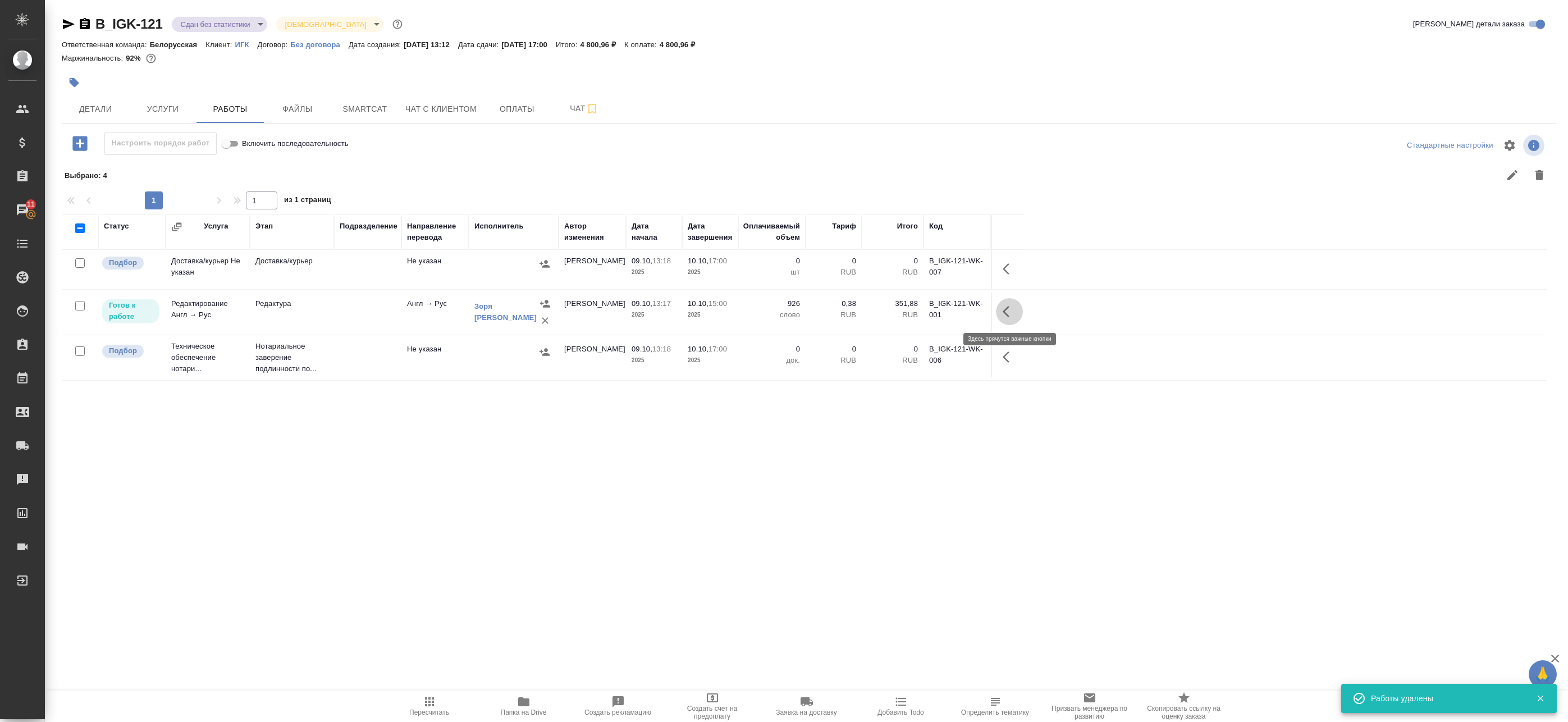
click at [1012, 310] on icon "button" at bounding box center [1009, 312] width 13 height 13
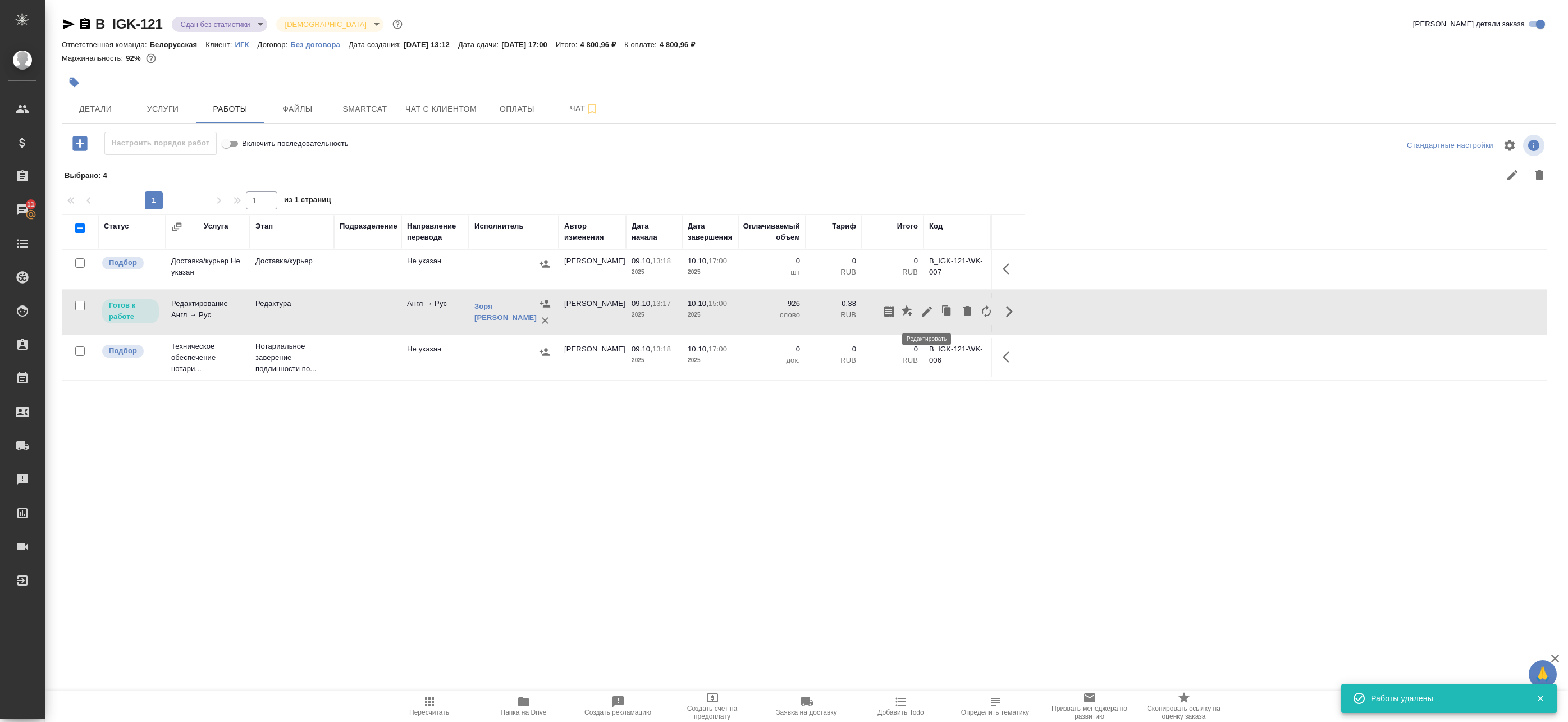
click at [930, 311] on icon "button" at bounding box center [927, 312] width 10 height 10
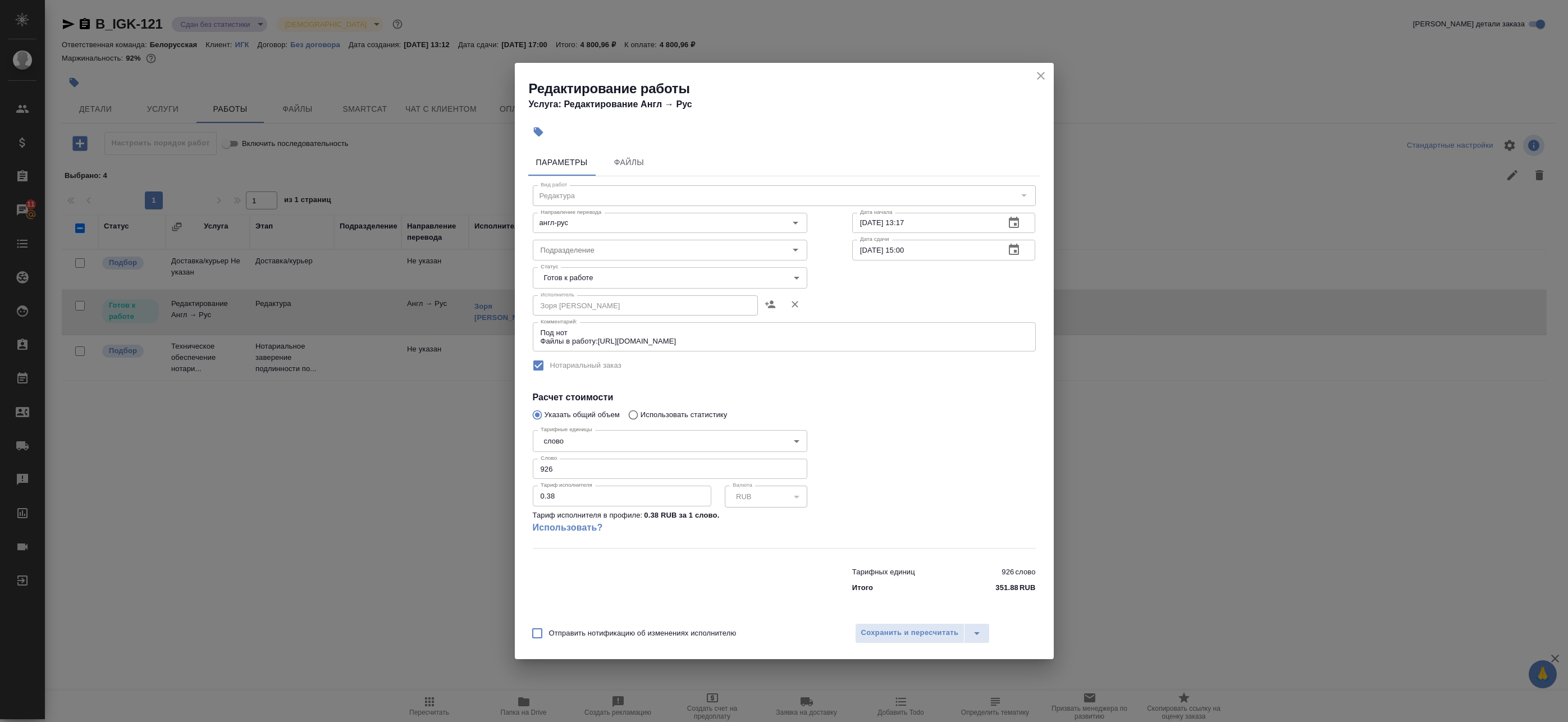
click at [581, 274] on body "🙏 .cls-1 fill:#fff; AWATERA Badanyan Artak Клиенты Спецификации Заказы 11 Чаты …" at bounding box center [784, 361] width 1568 height 722
drag, startPoint x: 568, startPoint y: 337, endPoint x: 599, endPoint y: 364, distance: 41.1
click at [568, 337] on li "Сдан" at bounding box center [670, 335] width 274 height 19
type input "closed"
click at [876, 634] on span "Сохранить и пересчитать" at bounding box center [910, 633] width 97 height 13
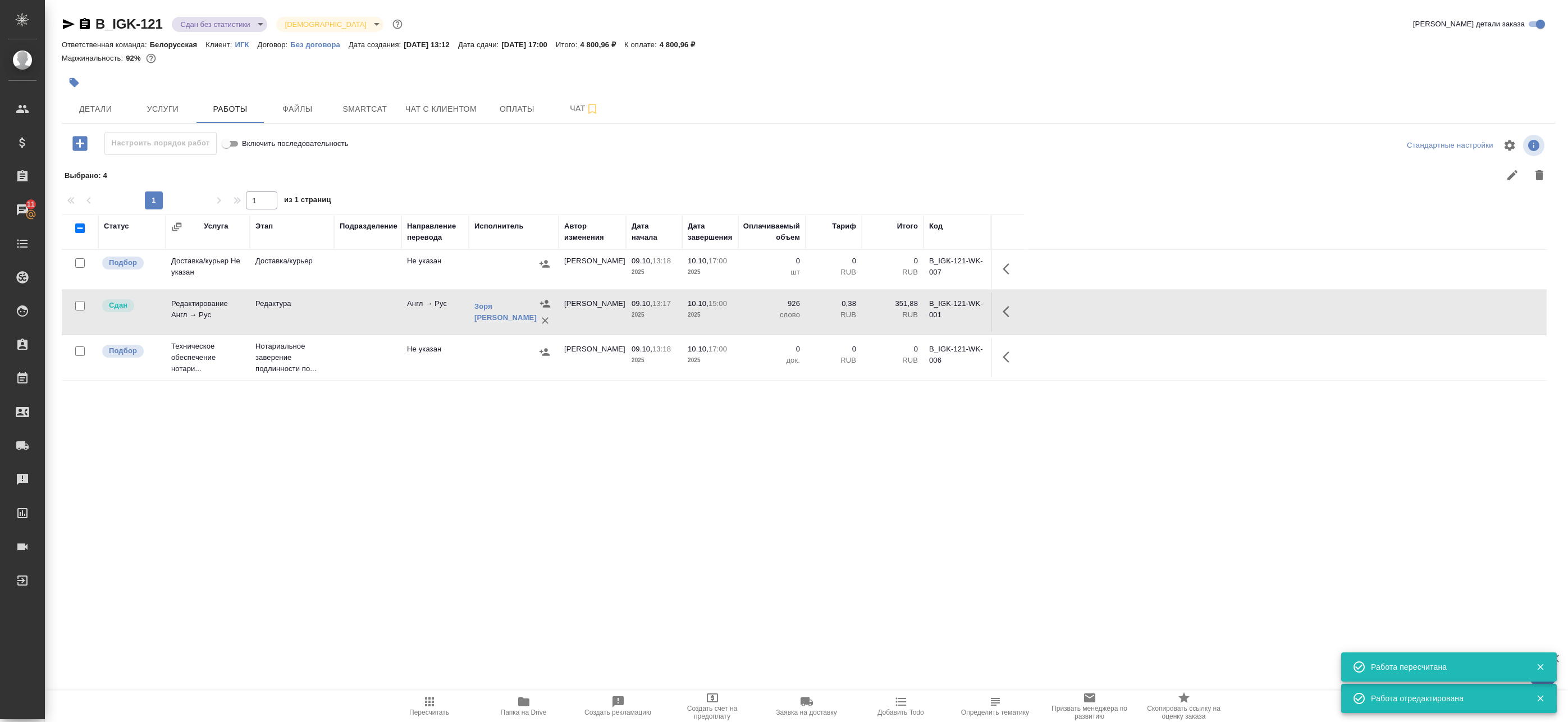
click at [77, 227] on input "checkbox" at bounding box center [79, 228] width 10 height 10
checkbox input "true"
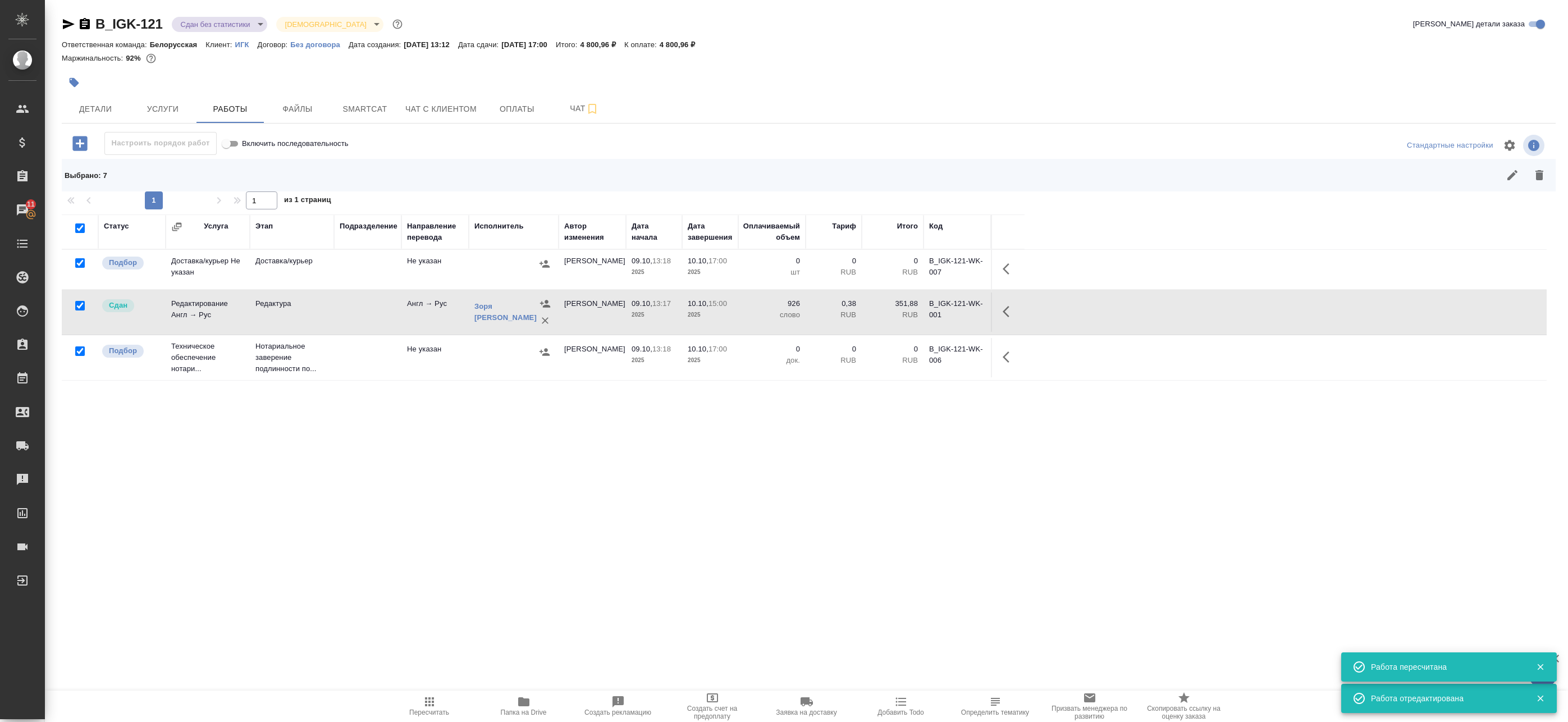
click at [77, 227] on input "checkbox" at bounding box center [79, 228] width 10 height 10
checkbox input "false"
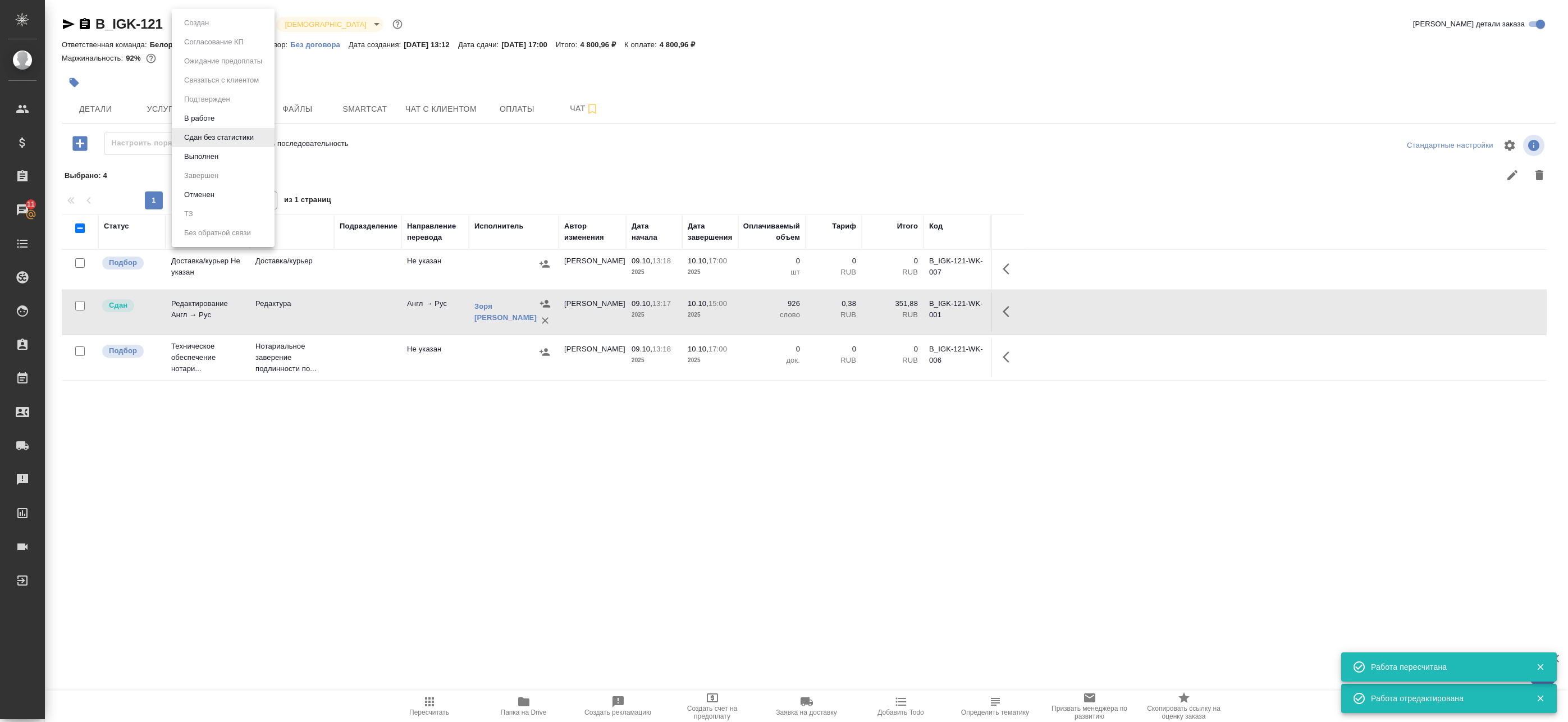
click at [195, 27] on body "🙏 .cls-1 fill:#fff; AWATERA Badanyan Artak Клиенты Спецификации Заказы 11 Чаты …" at bounding box center [784, 361] width 1568 height 722
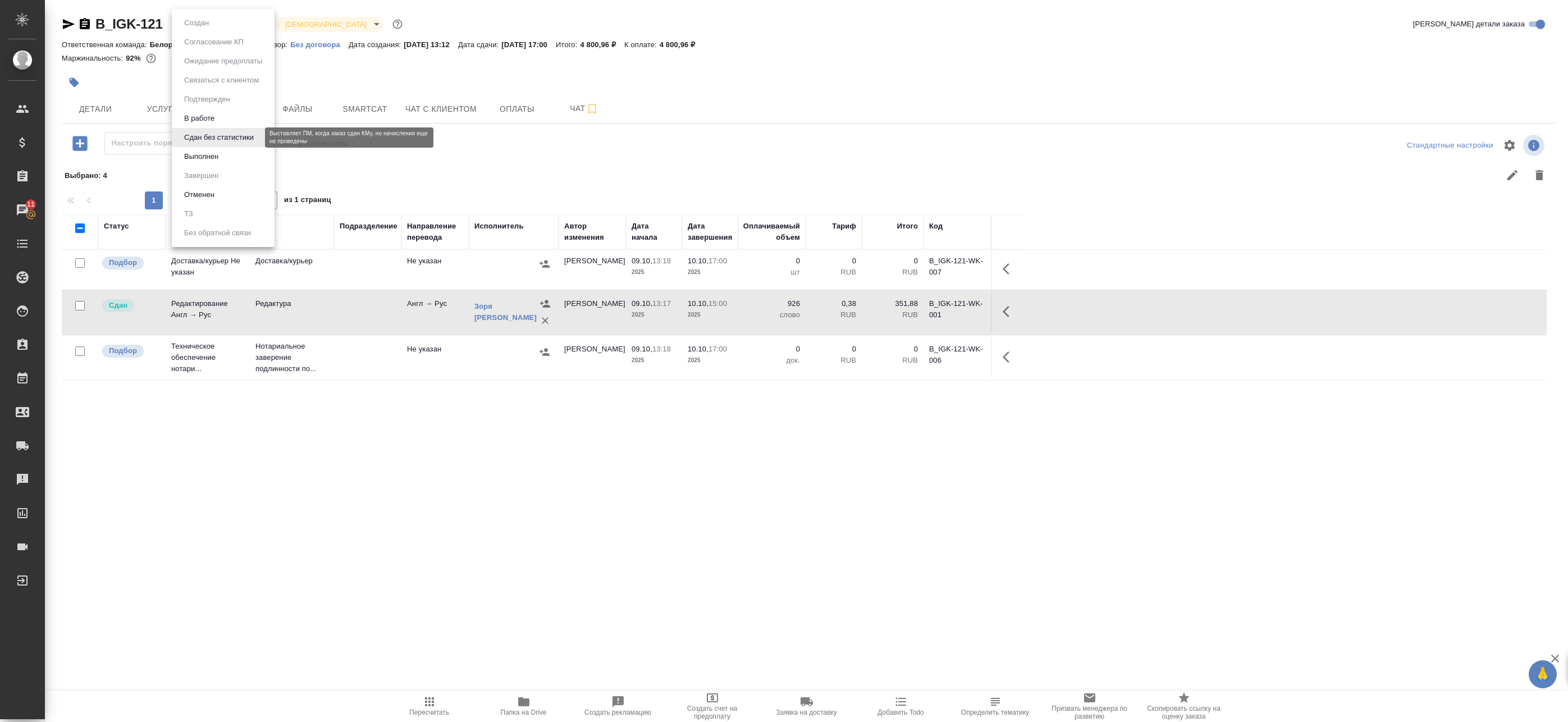
click at [194, 149] on li "Выполнен" at bounding box center [223, 156] width 103 height 19
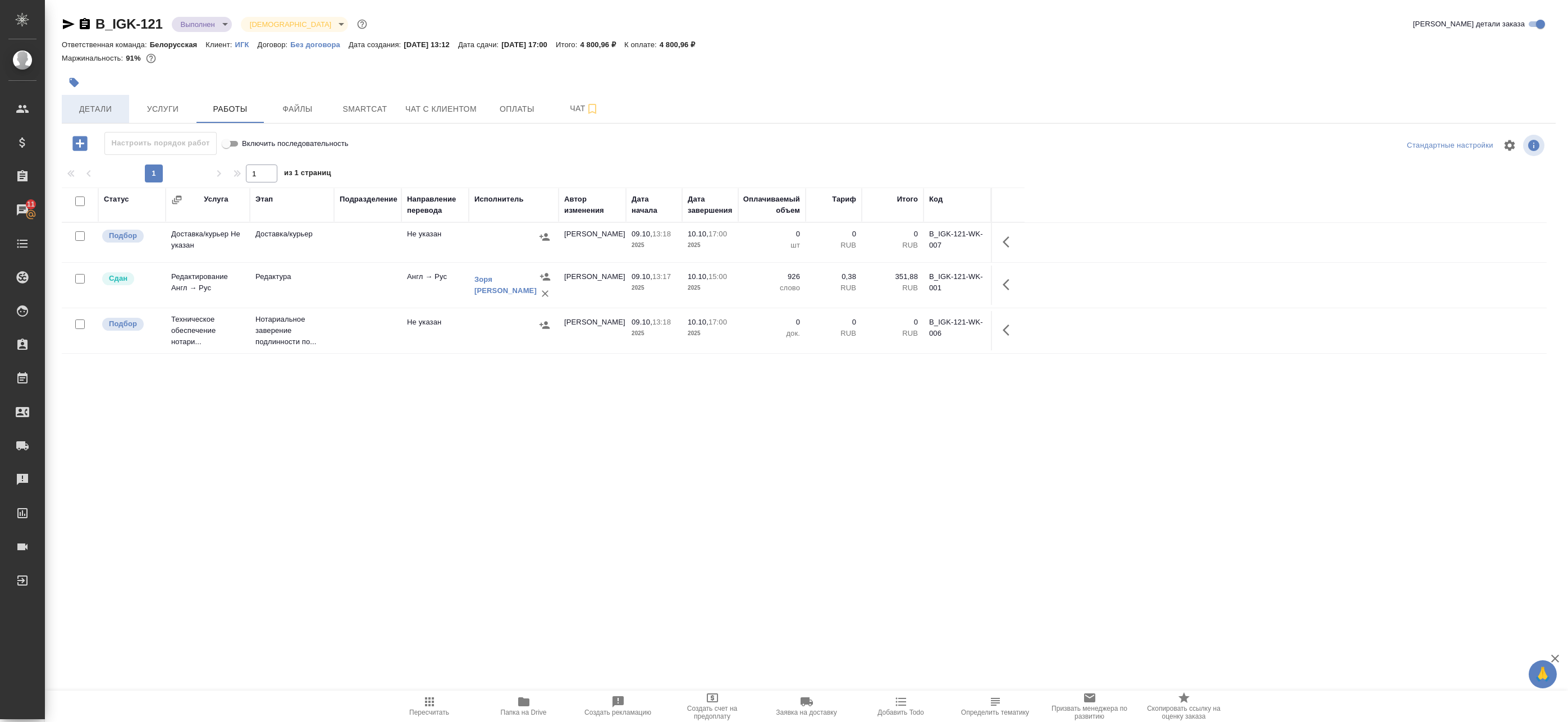
click at [95, 106] on span "Детали" at bounding box center [96, 109] width 54 height 14
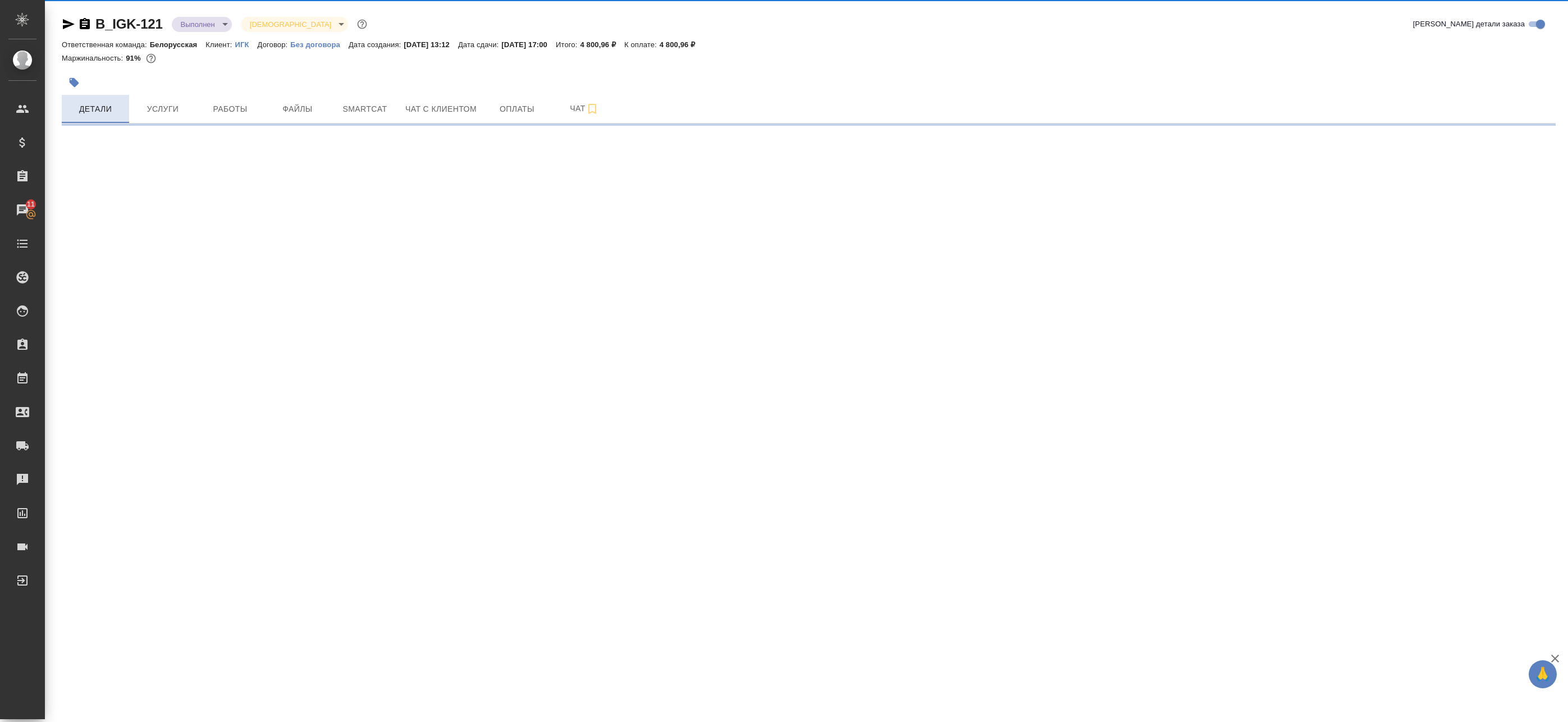
select select "RU"
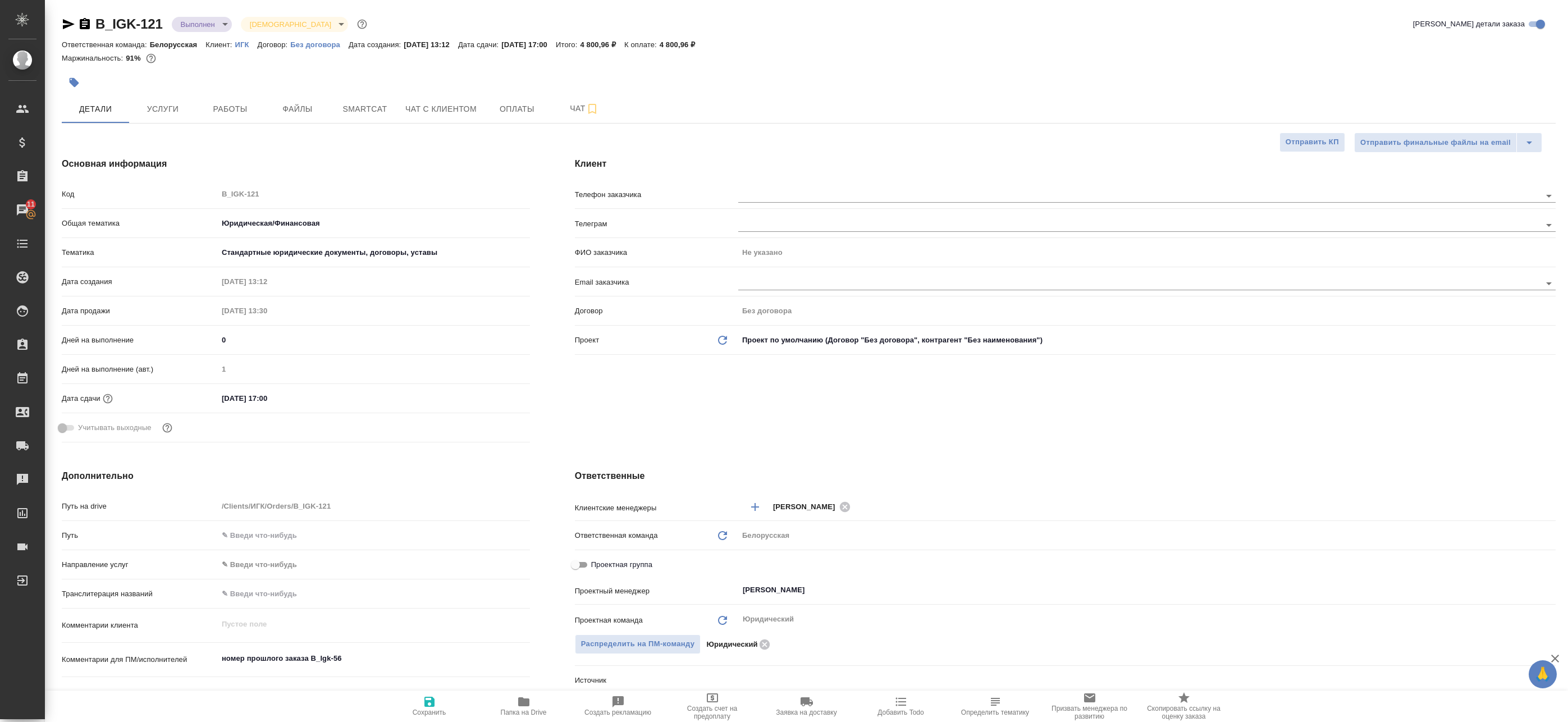
type textarea "x"
click at [69, 27] on icon "button" at bounding box center [68, 24] width 13 height 13
type textarea "x"
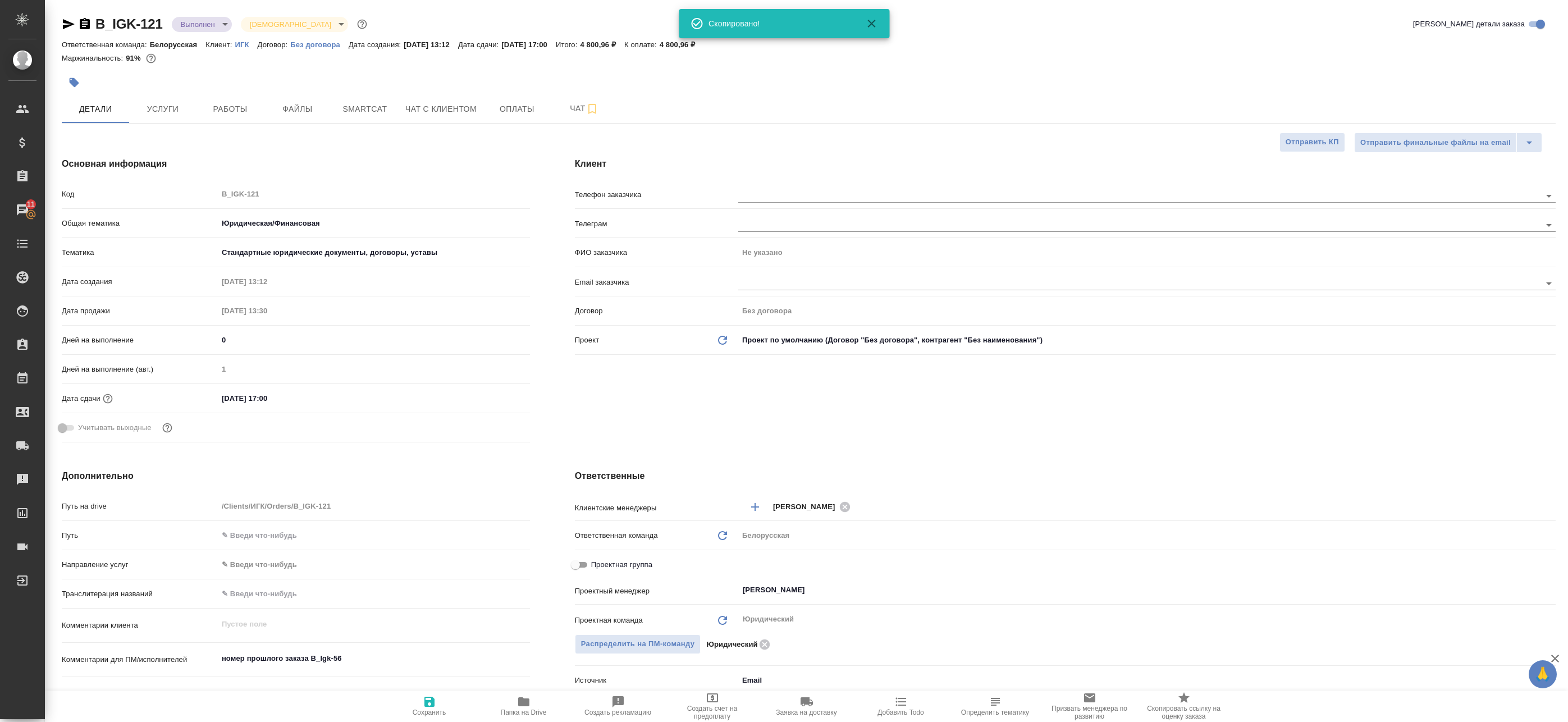
type textarea "x"
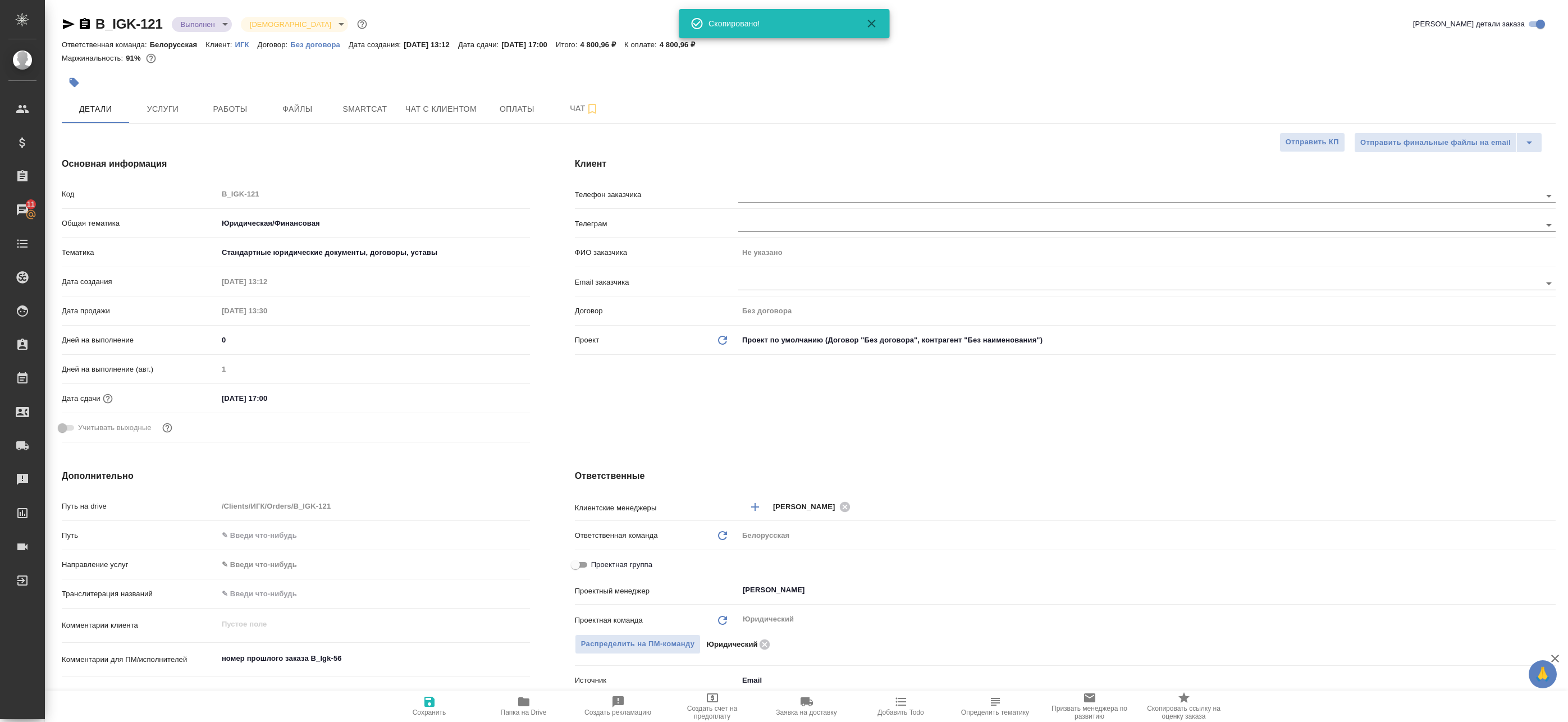
type textarea "x"
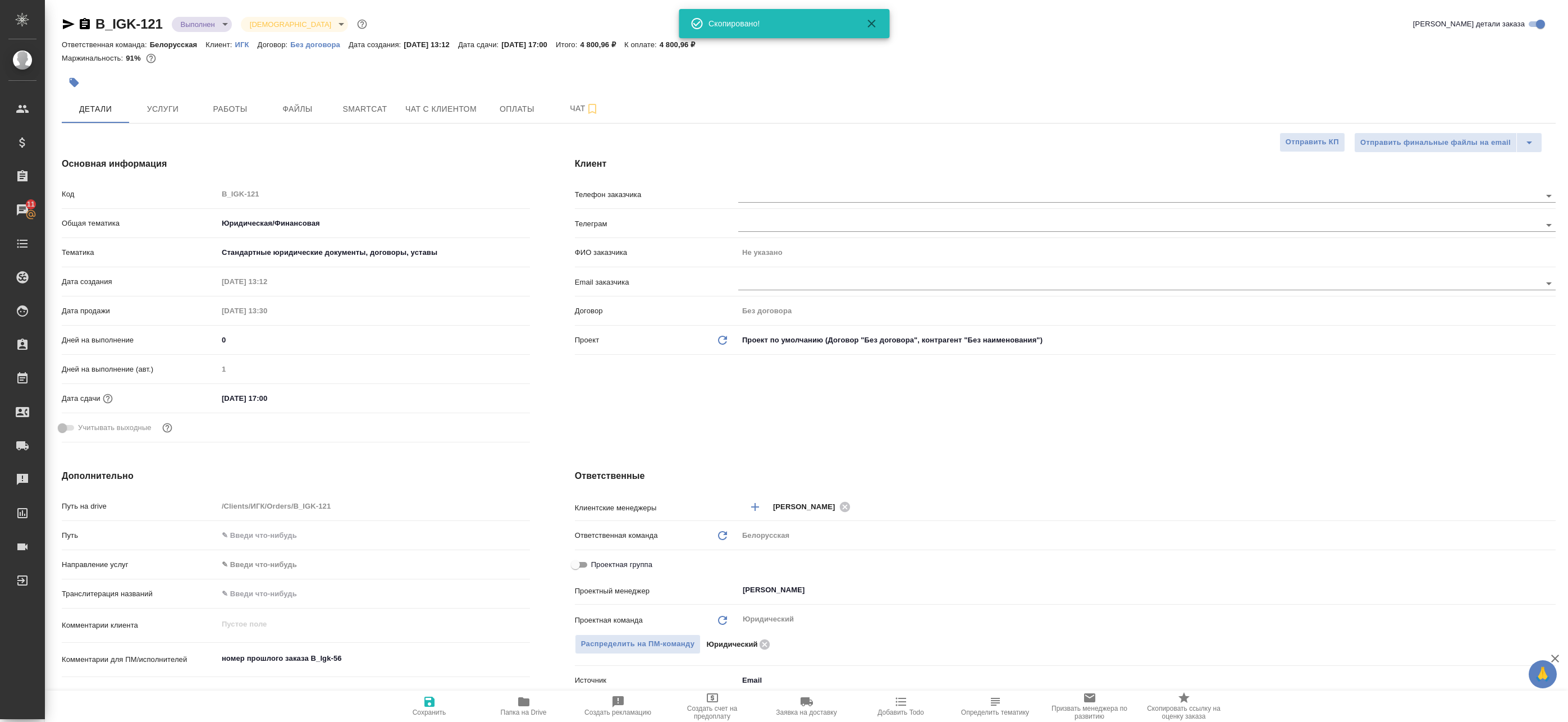
type textarea "x"
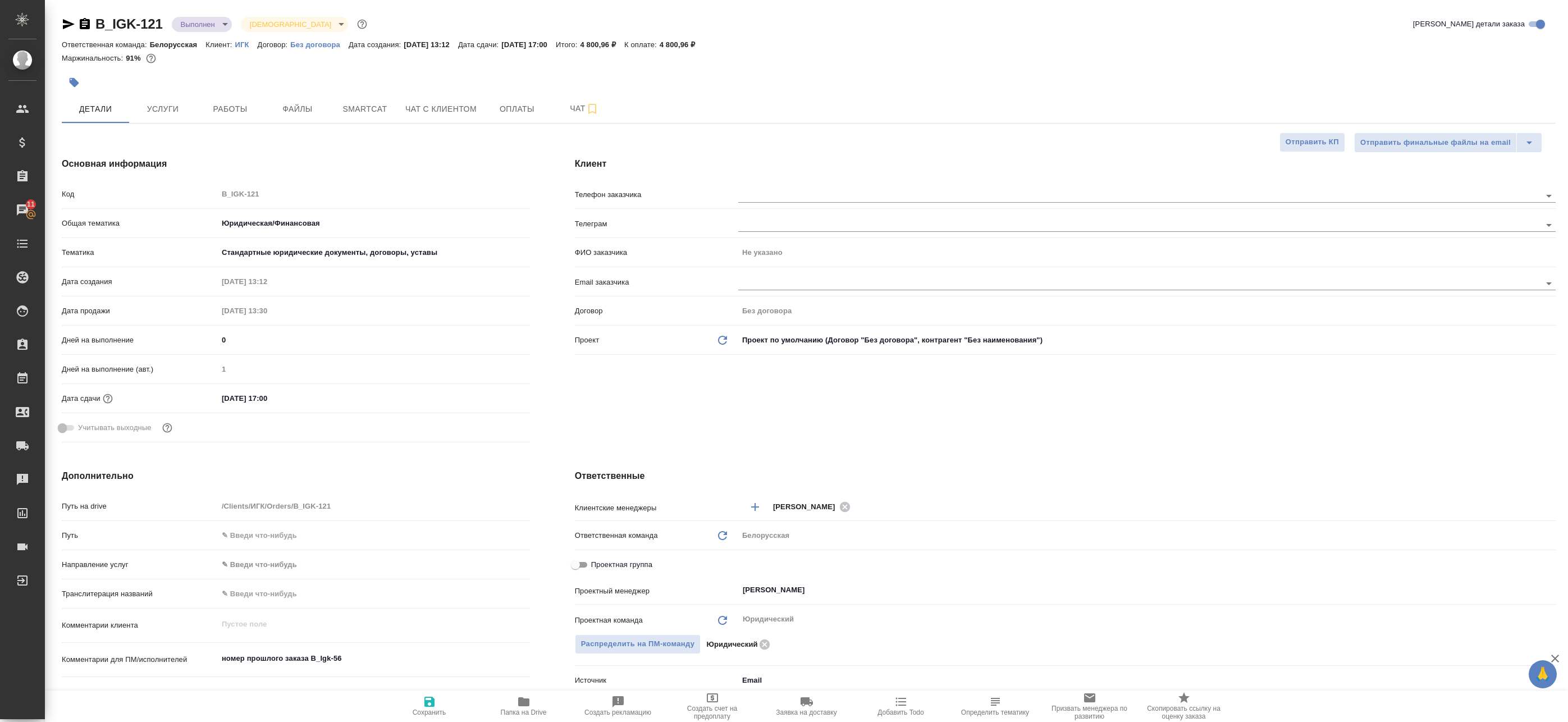
type textarea "x"
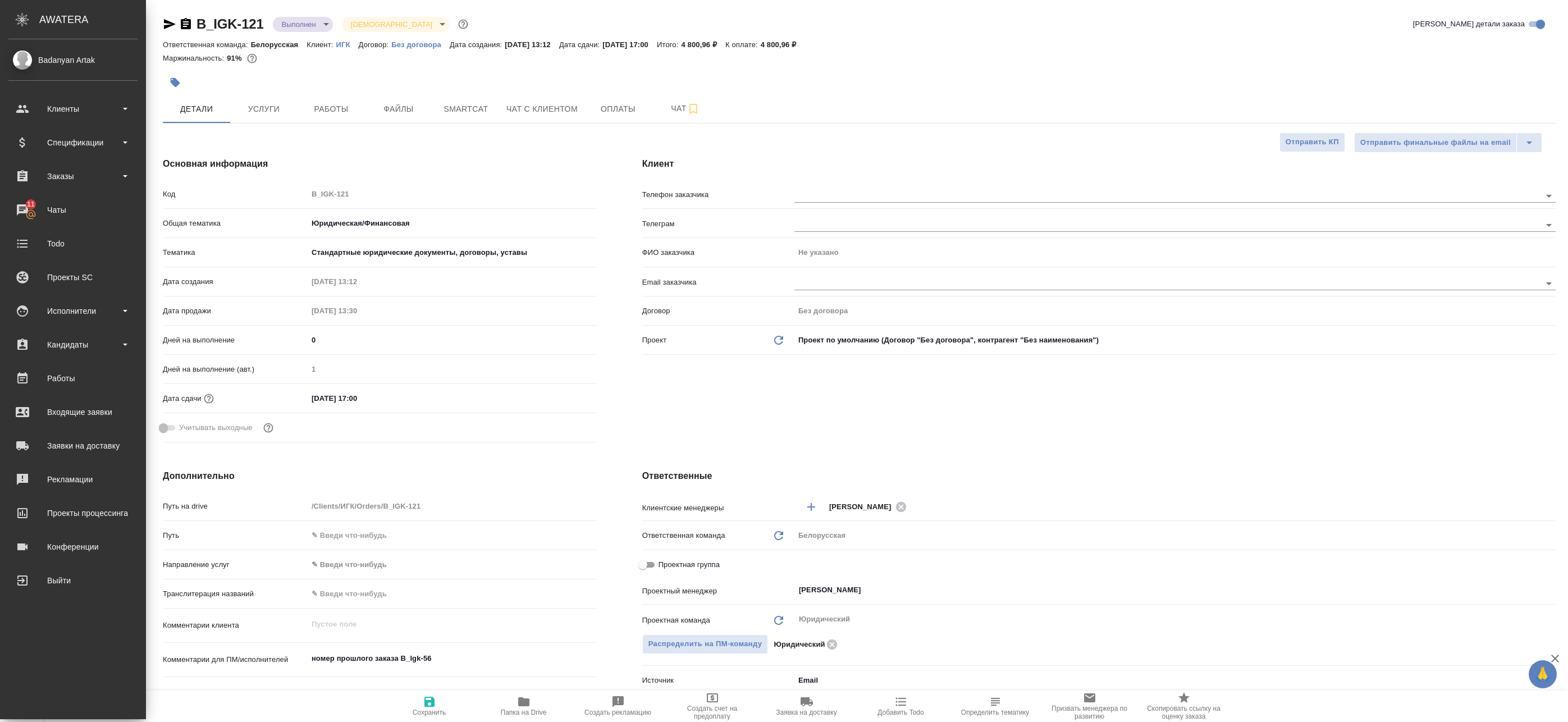
type textarea "x"
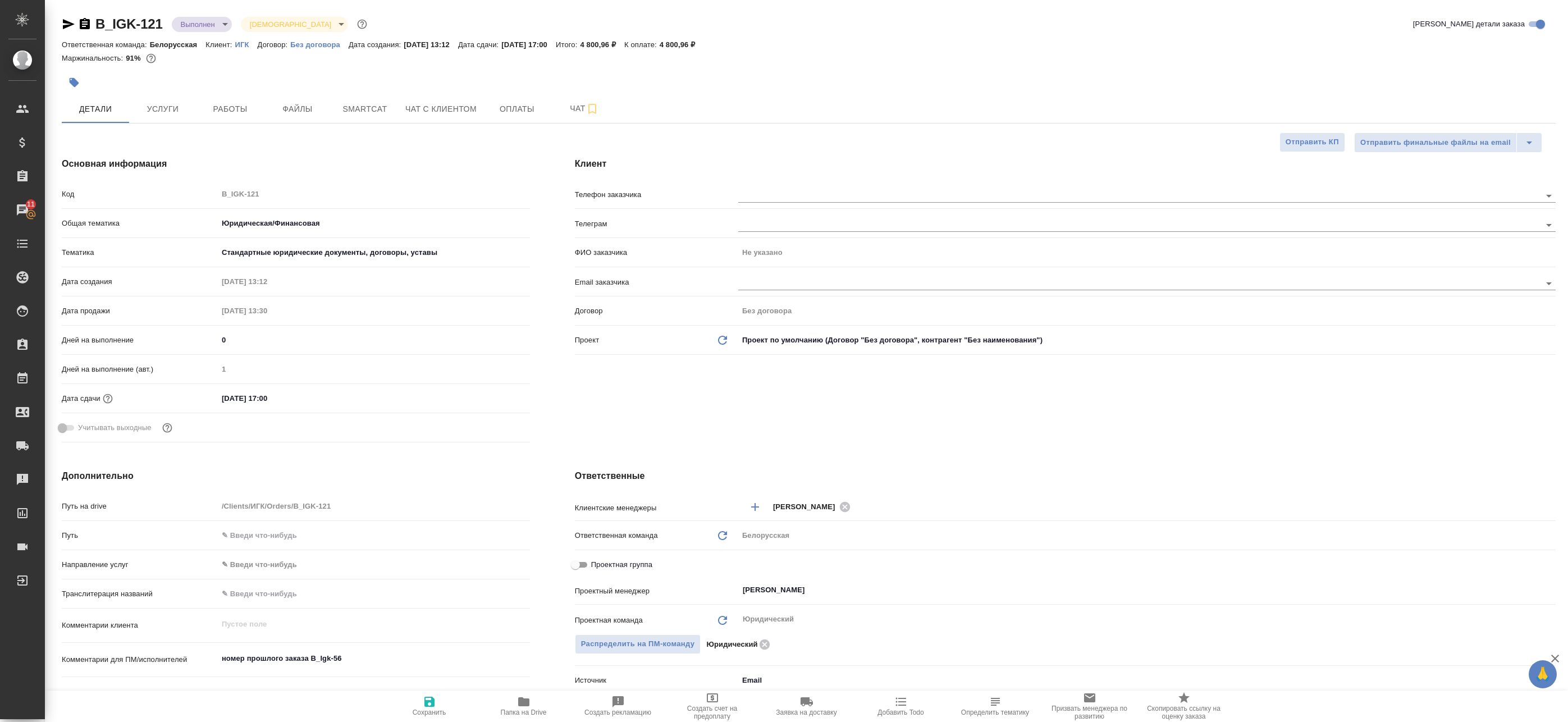
type textarea "x"
